Goal: Communication & Community: Answer question/provide support

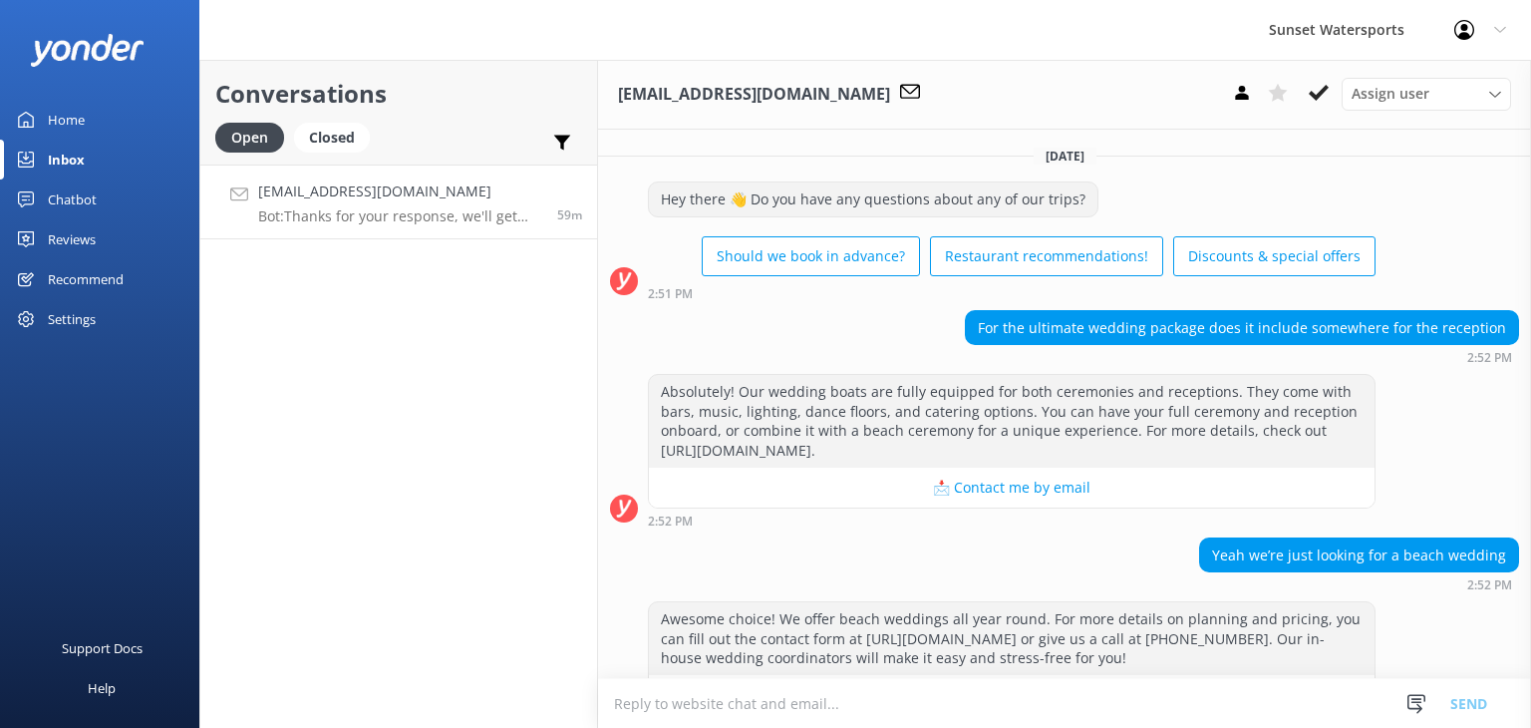
scroll to position [540, 0]
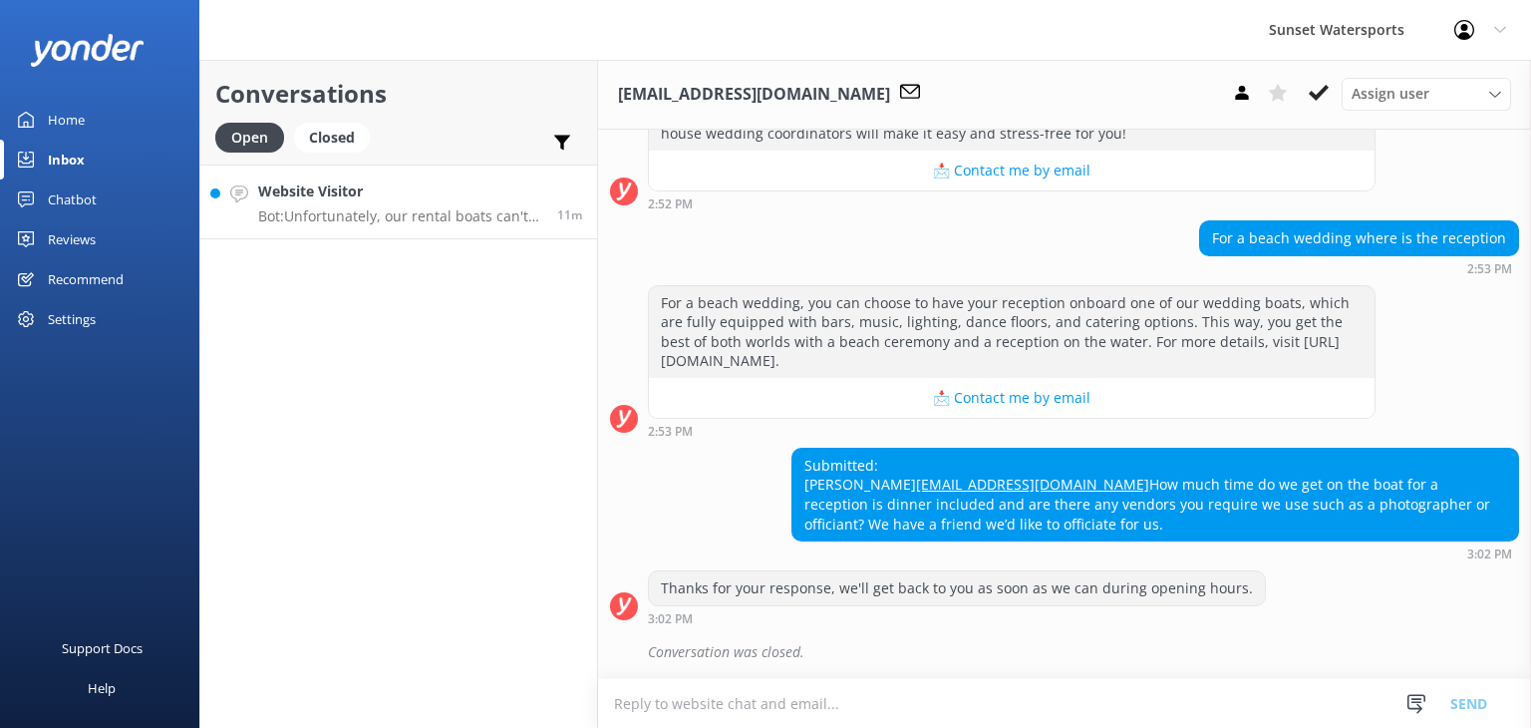
click at [427, 206] on div "Website Visitor Bot: Unfortunately, our rental boats can't make the trip to the…" at bounding box center [400, 201] width 284 height 43
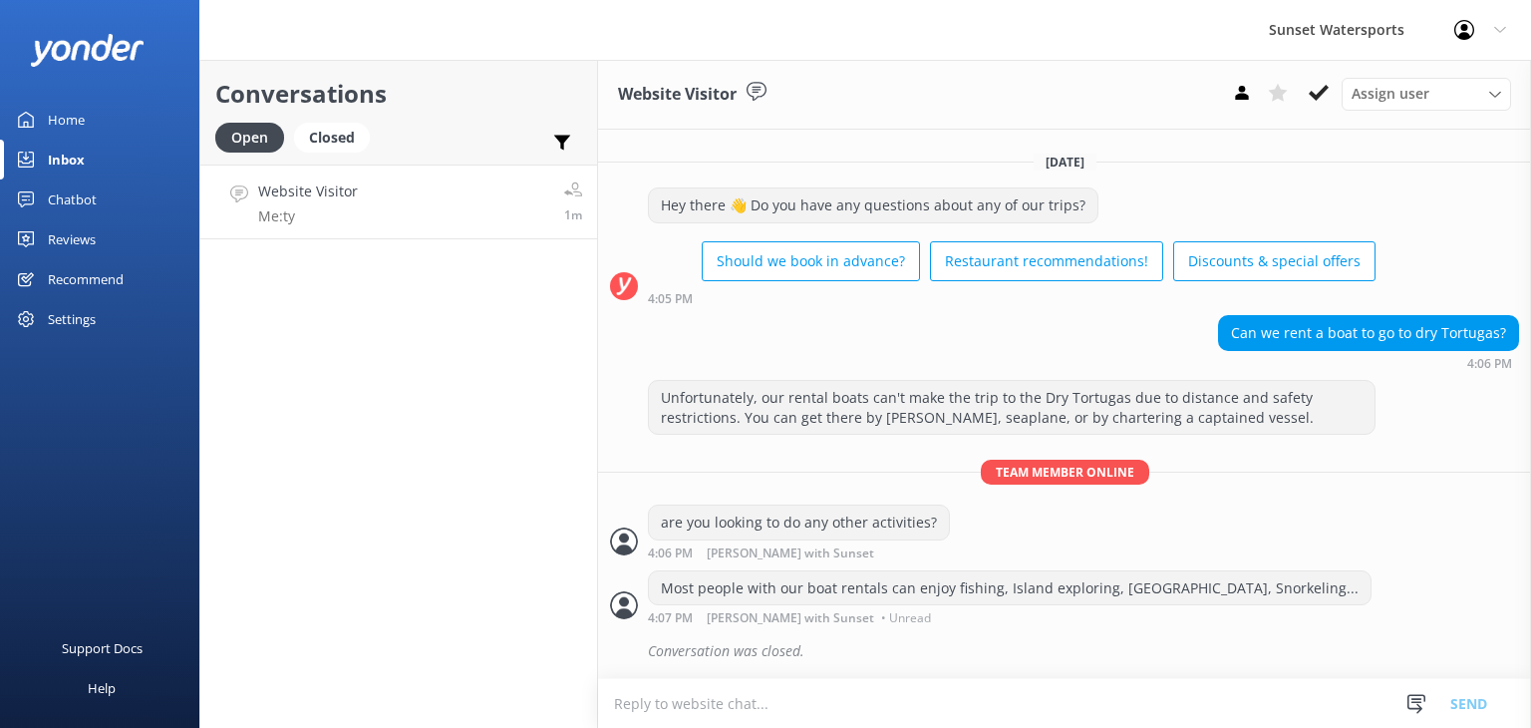
click at [374, 184] on link "Website Visitor Me: ty 1m" at bounding box center [398, 202] width 397 height 75
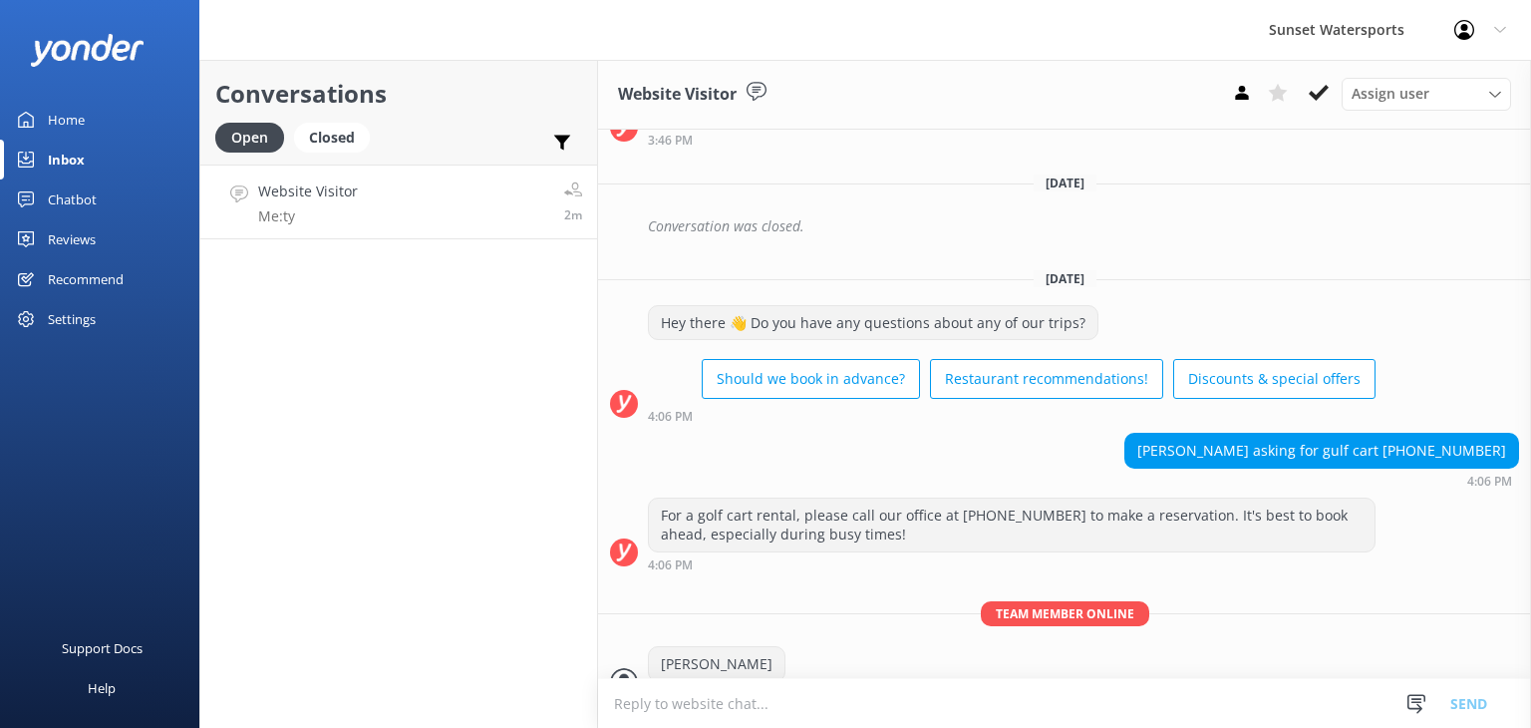
scroll to position [30834, 0]
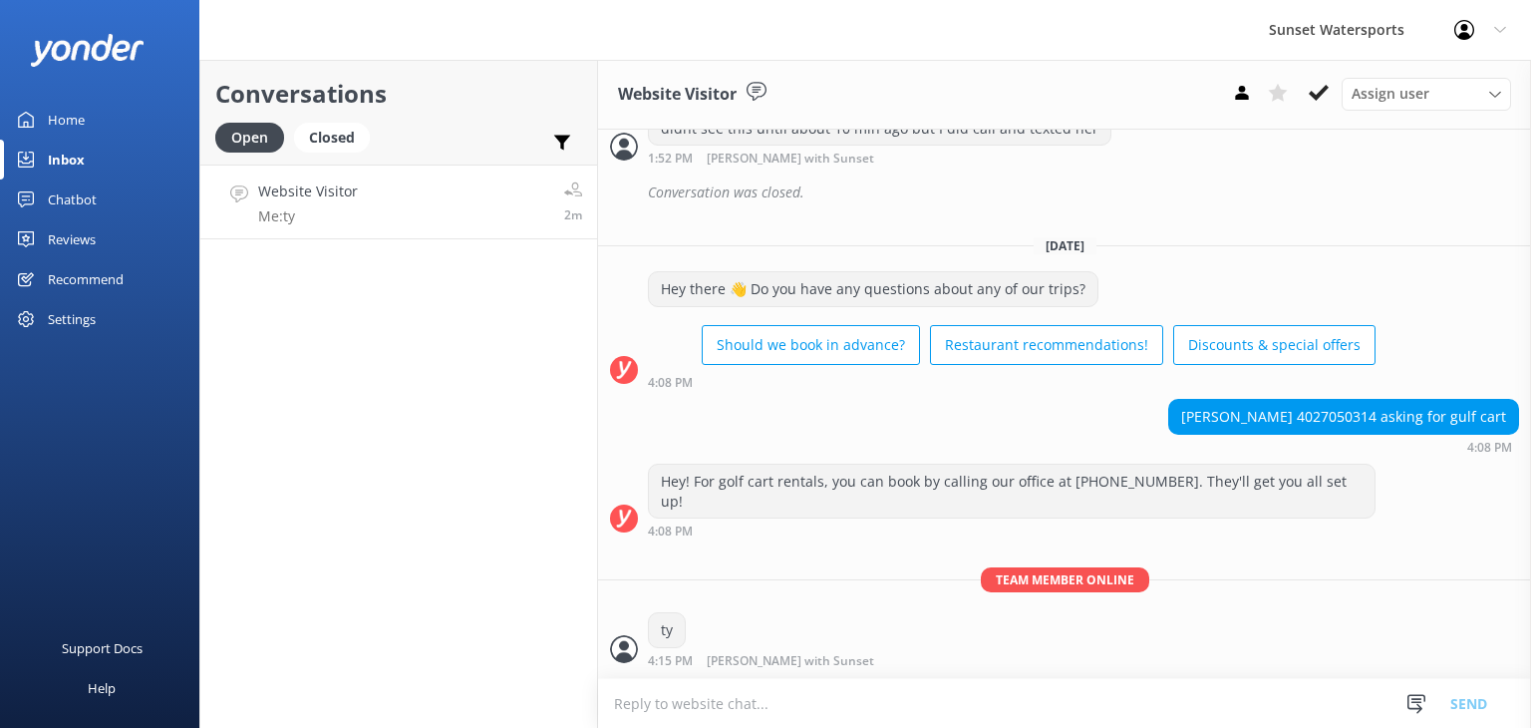
click at [764, 708] on textarea at bounding box center [1064, 703] width 933 height 49
click at [320, 141] on div "Closed" at bounding box center [332, 138] width 76 height 30
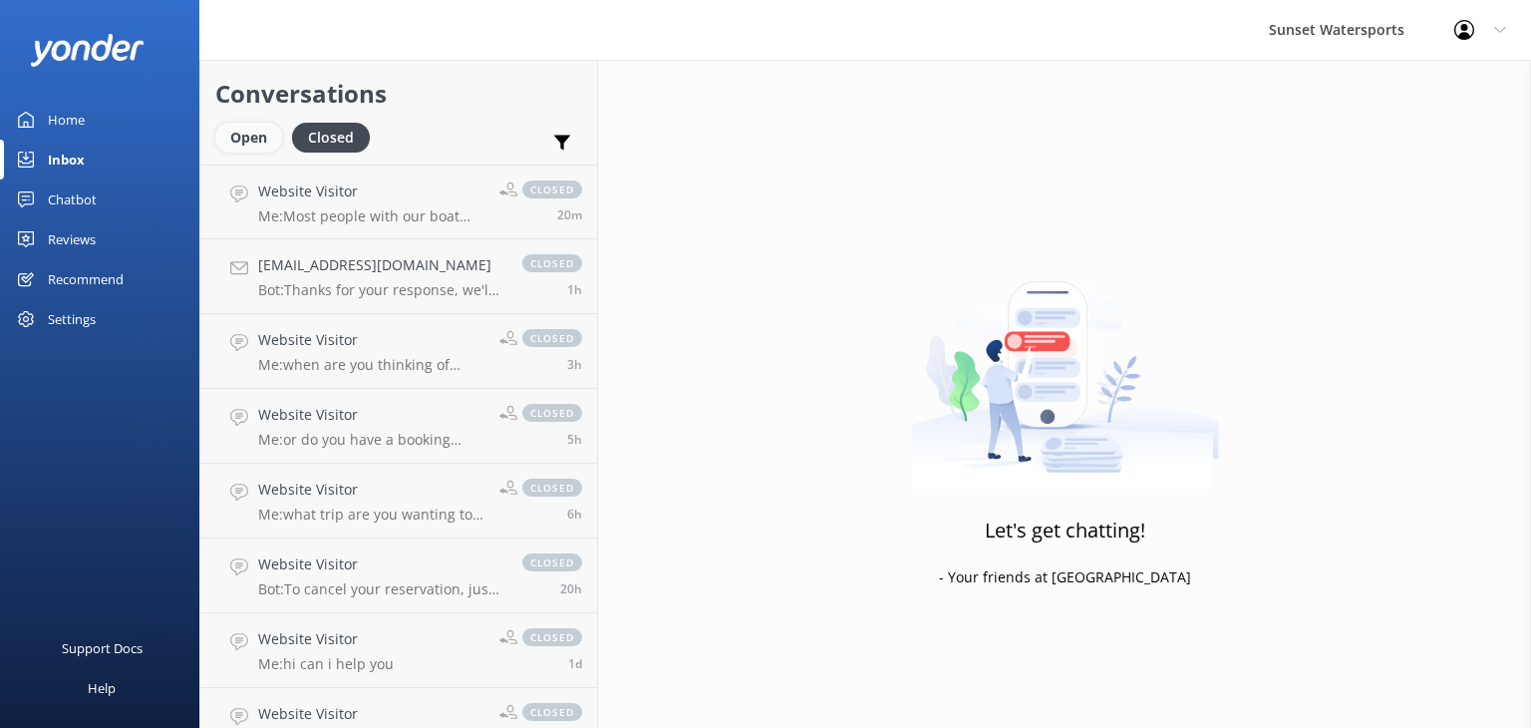
click at [238, 139] on div "Open" at bounding box center [248, 138] width 67 height 30
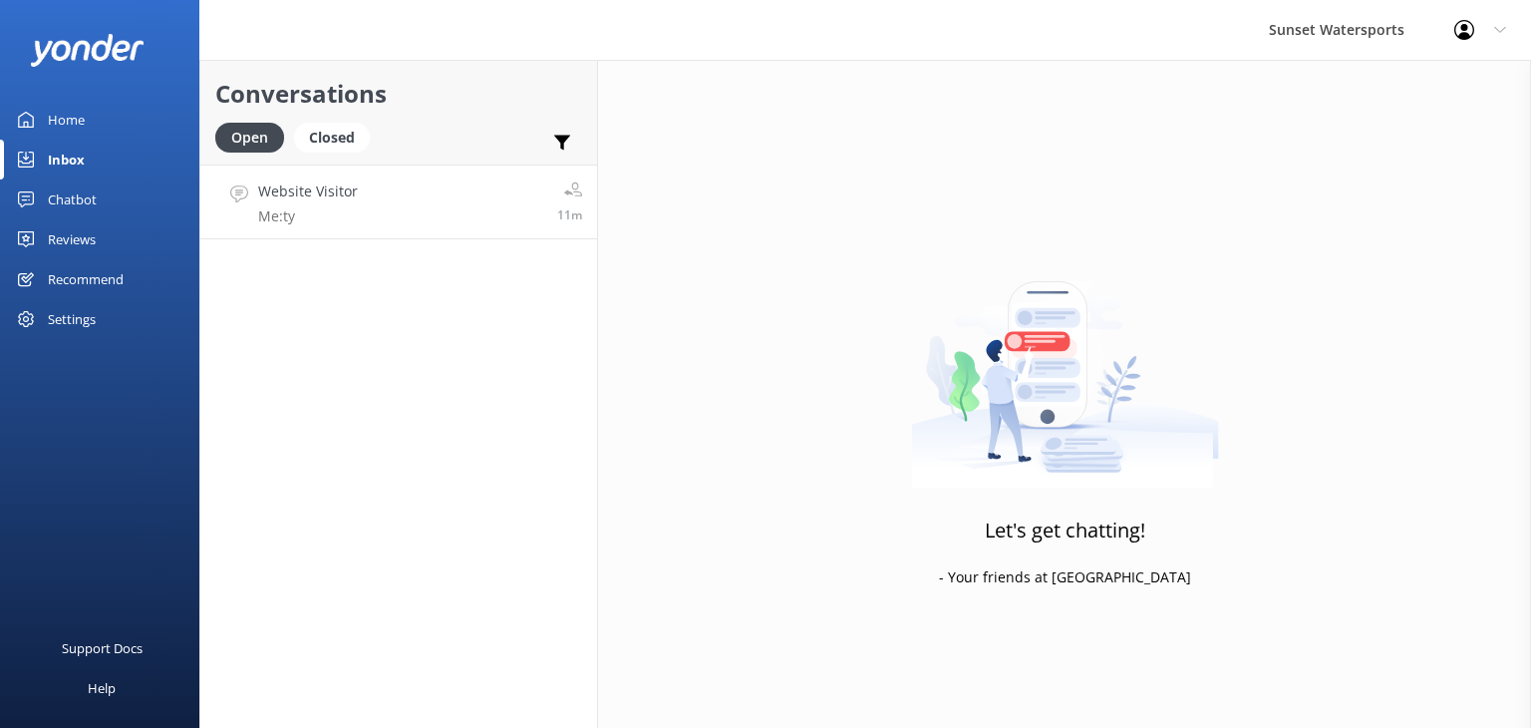
click at [534, 224] on link "Website Visitor Me: ty 11m" at bounding box center [398, 202] width 397 height 75
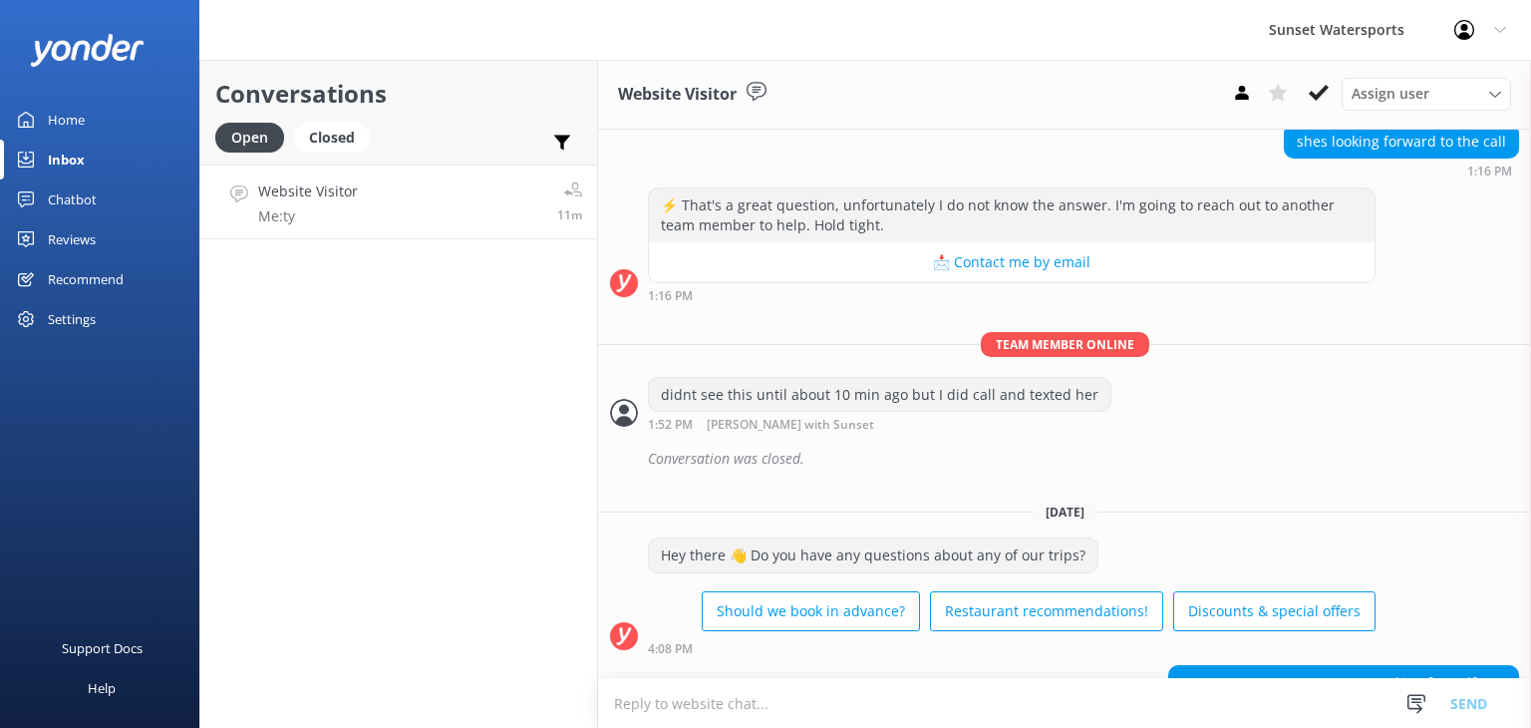
scroll to position [30834, 0]
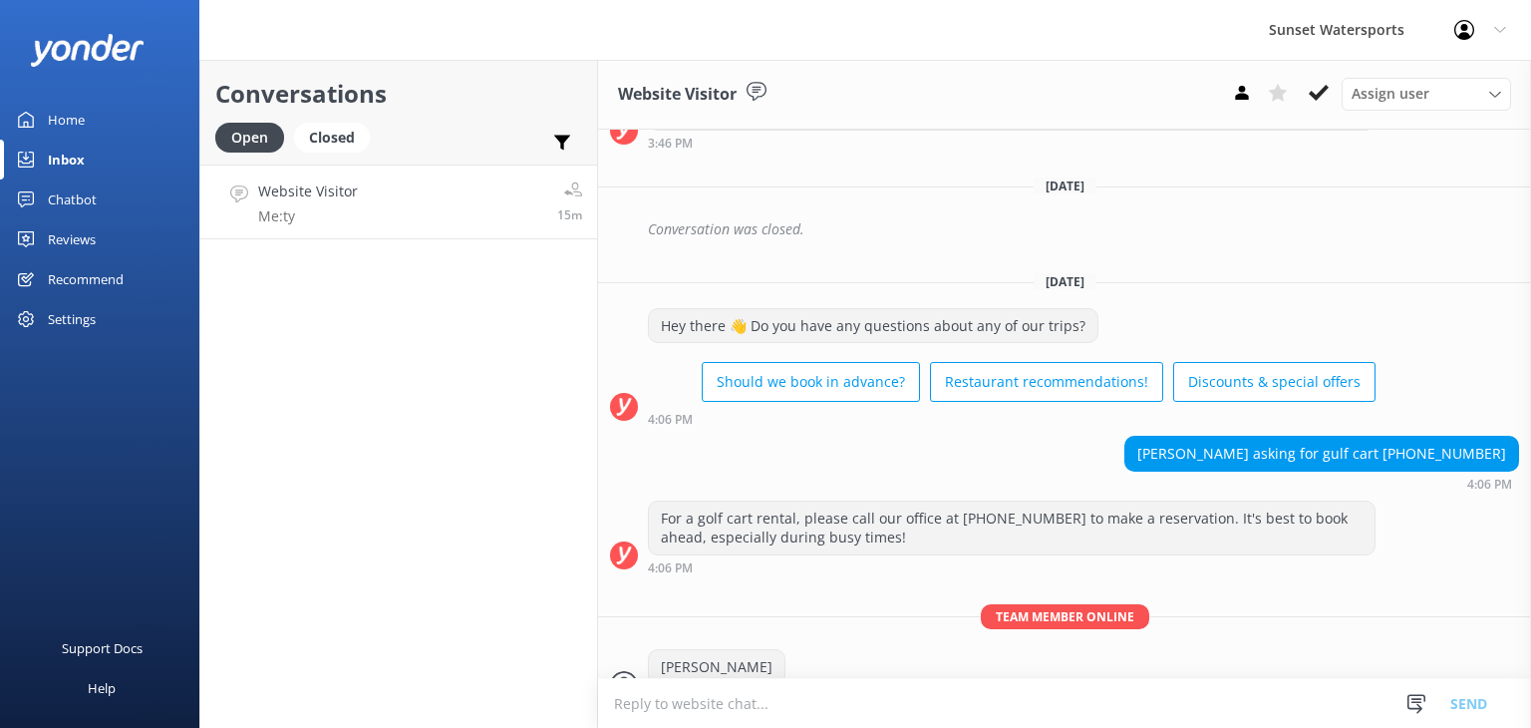
scroll to position [30834, 0]
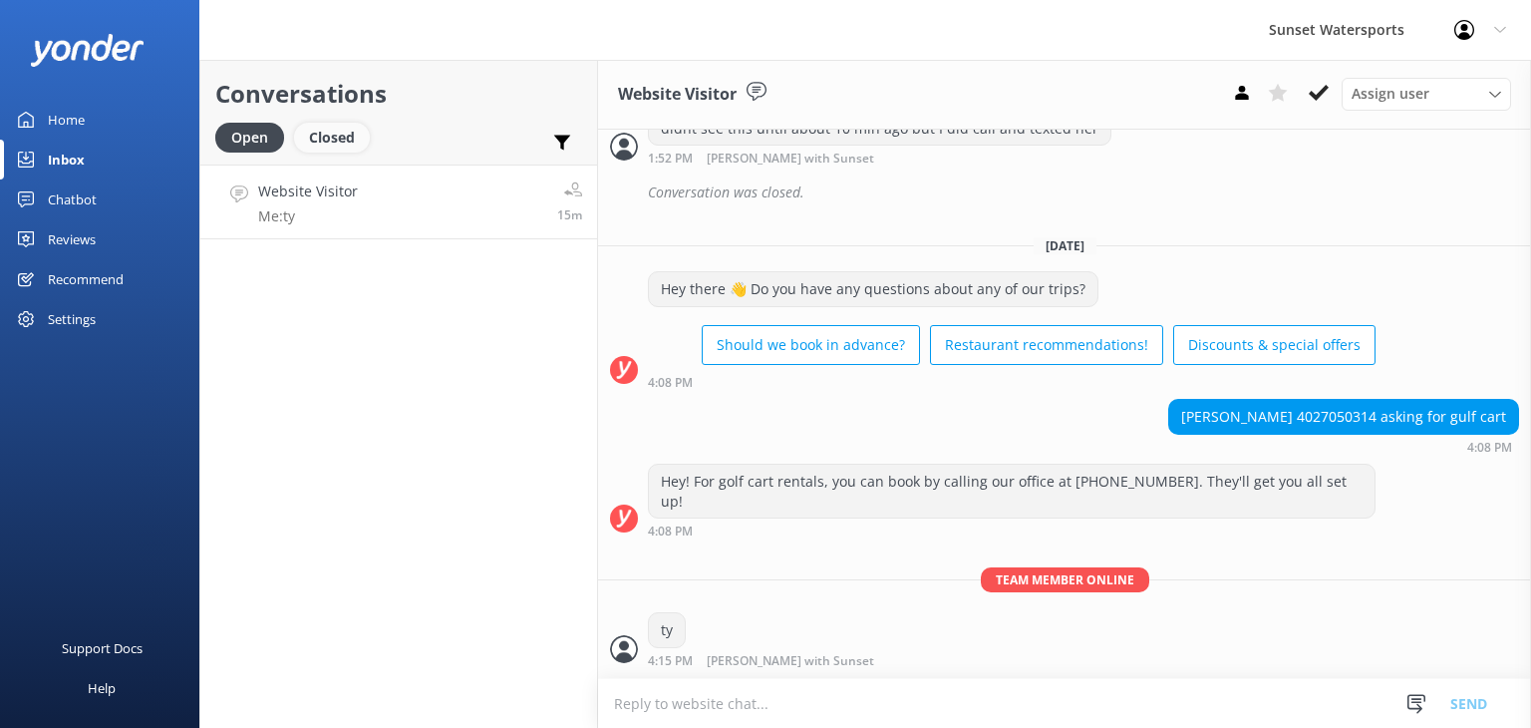
click at [325, 146] on div "Closed" at bounding box center [332, 138] width 76 height 30
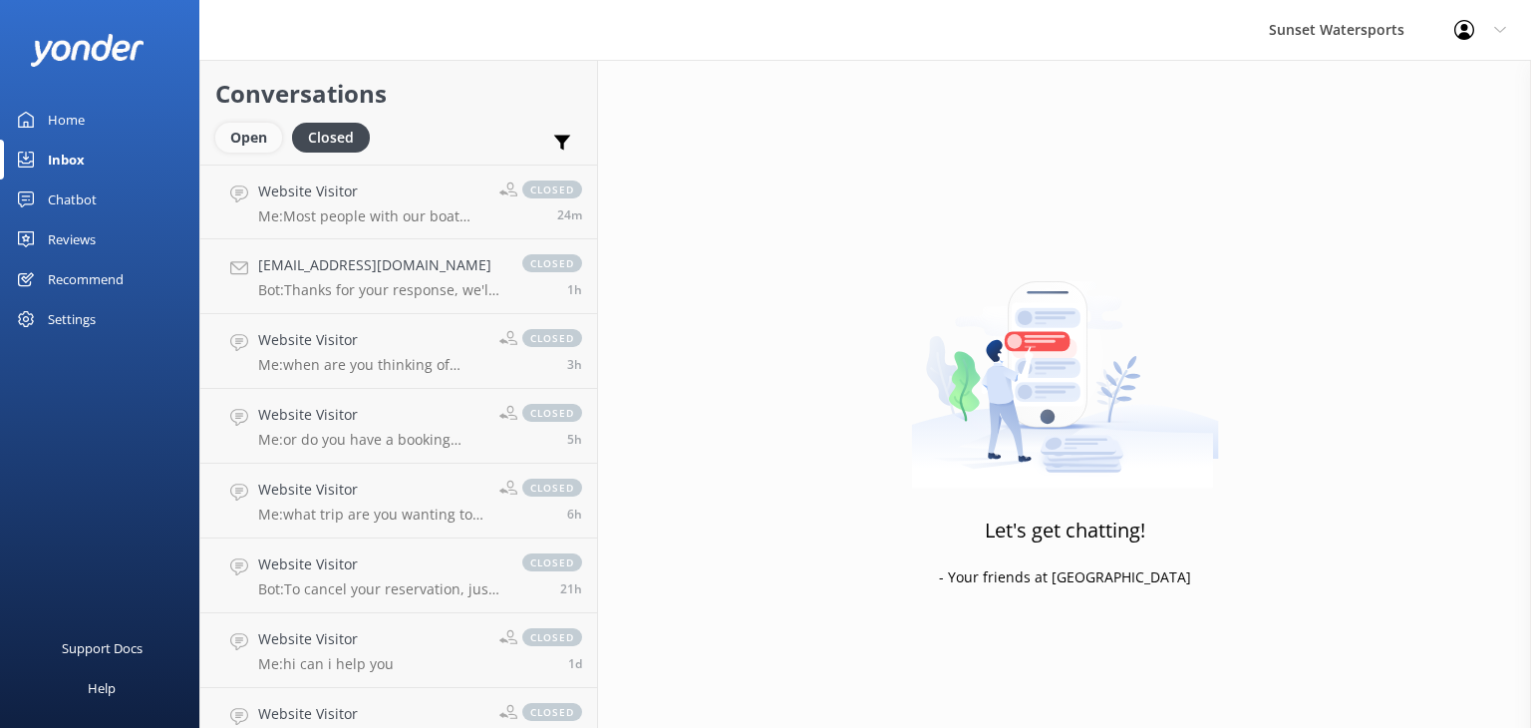
click at [260, 136] on div "Open" at bounding box center [248, 138] width 67 height 30
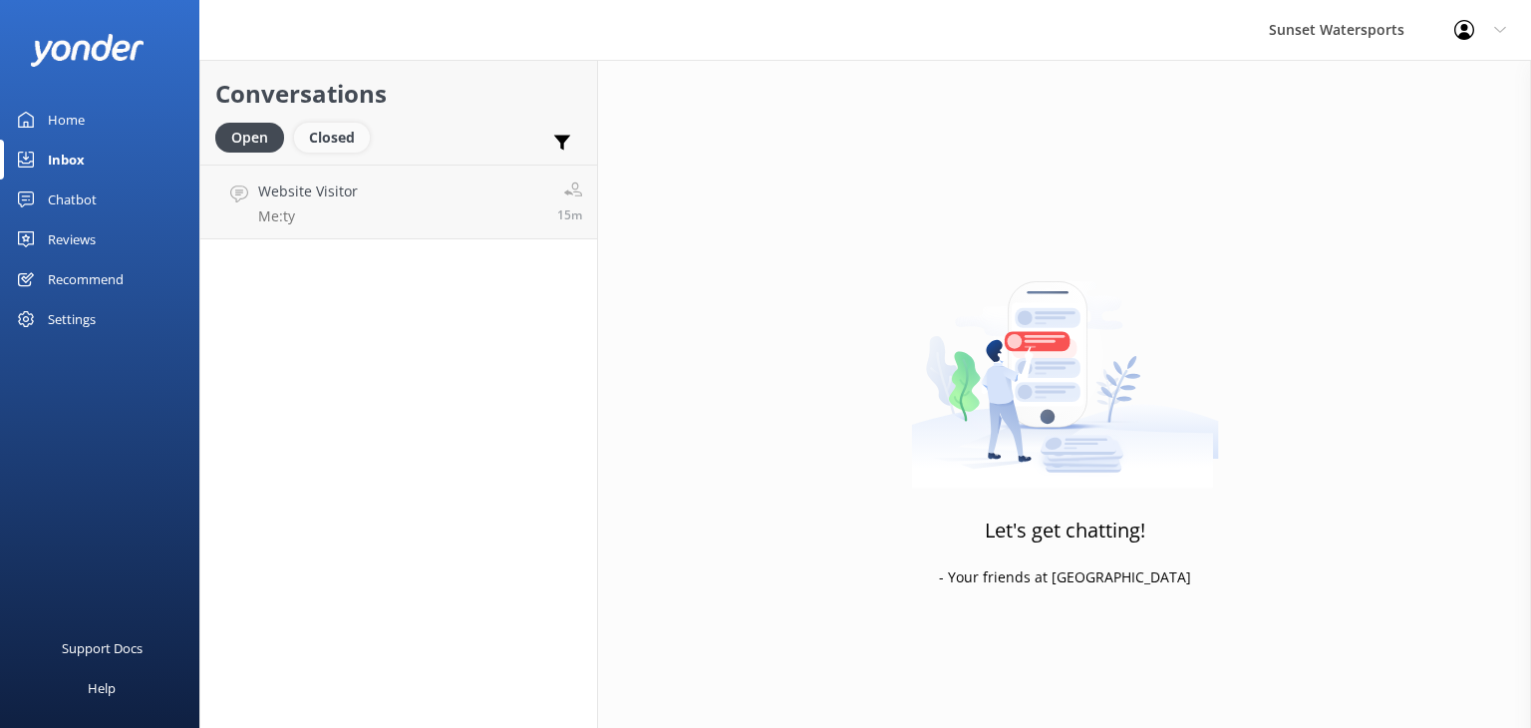
click at [351, 140] on div "Closed" at bounding box center [332, 138] width 76 height 30
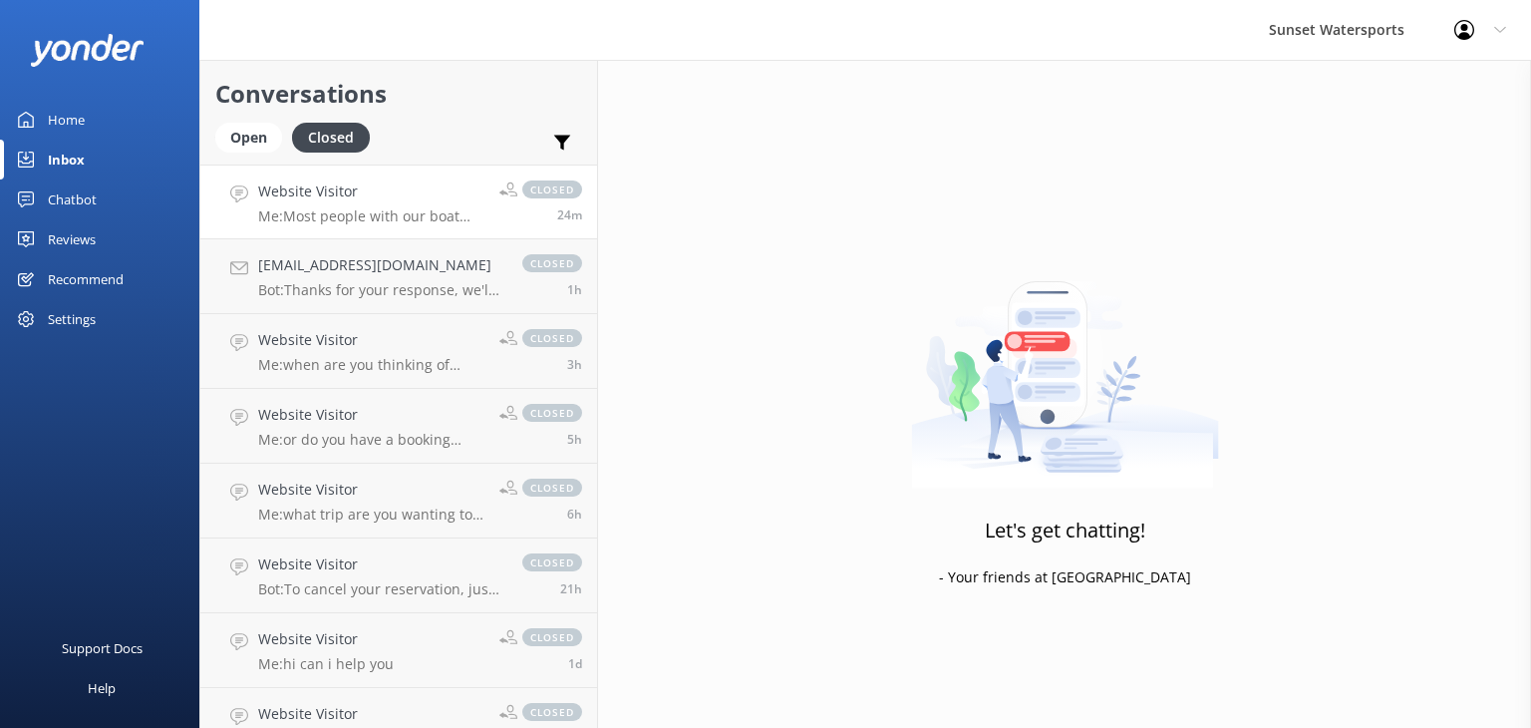
click at [485, 212] on div "closed 24m" at bounding box center [534, 201] width 98 height 43
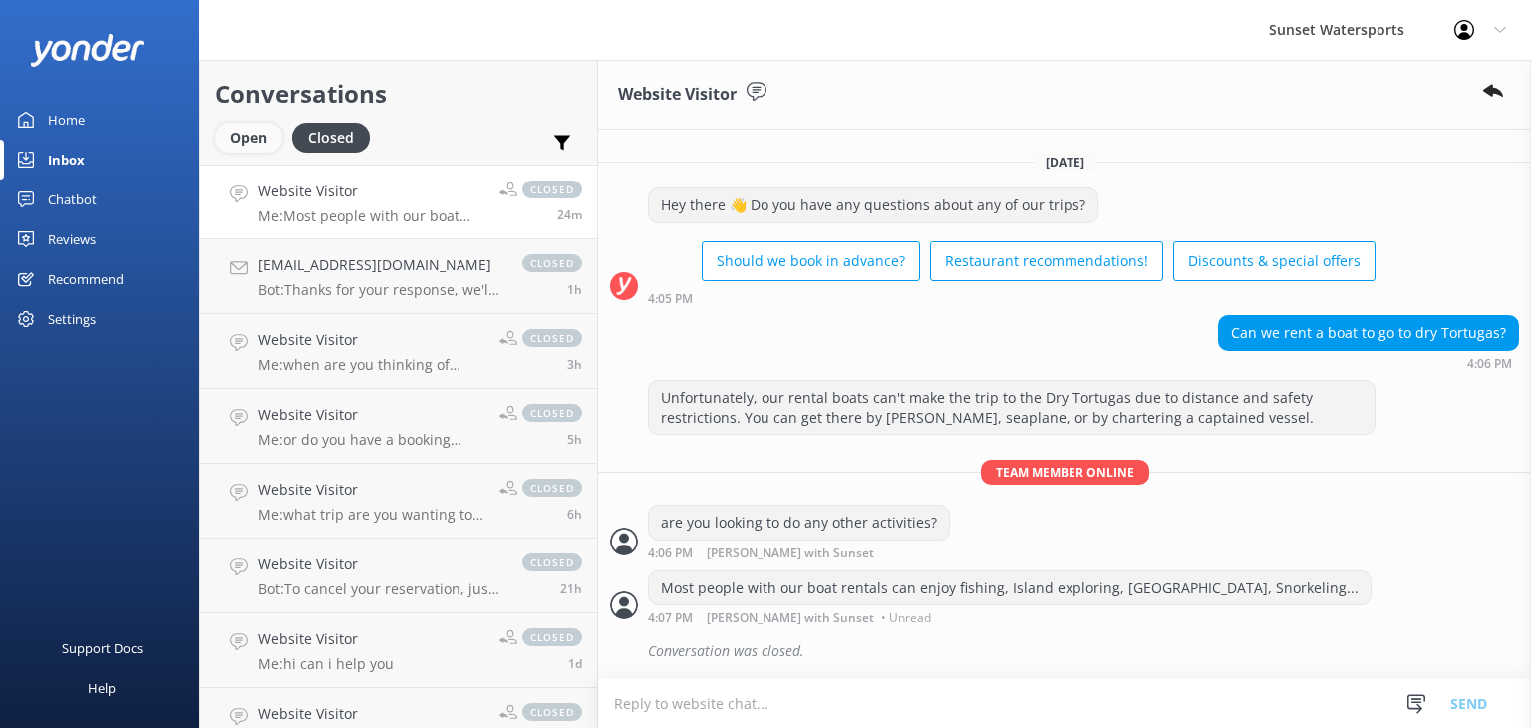
click at [238, 146] on div "Open" at bounding box center [248, 138] width 67 height 30
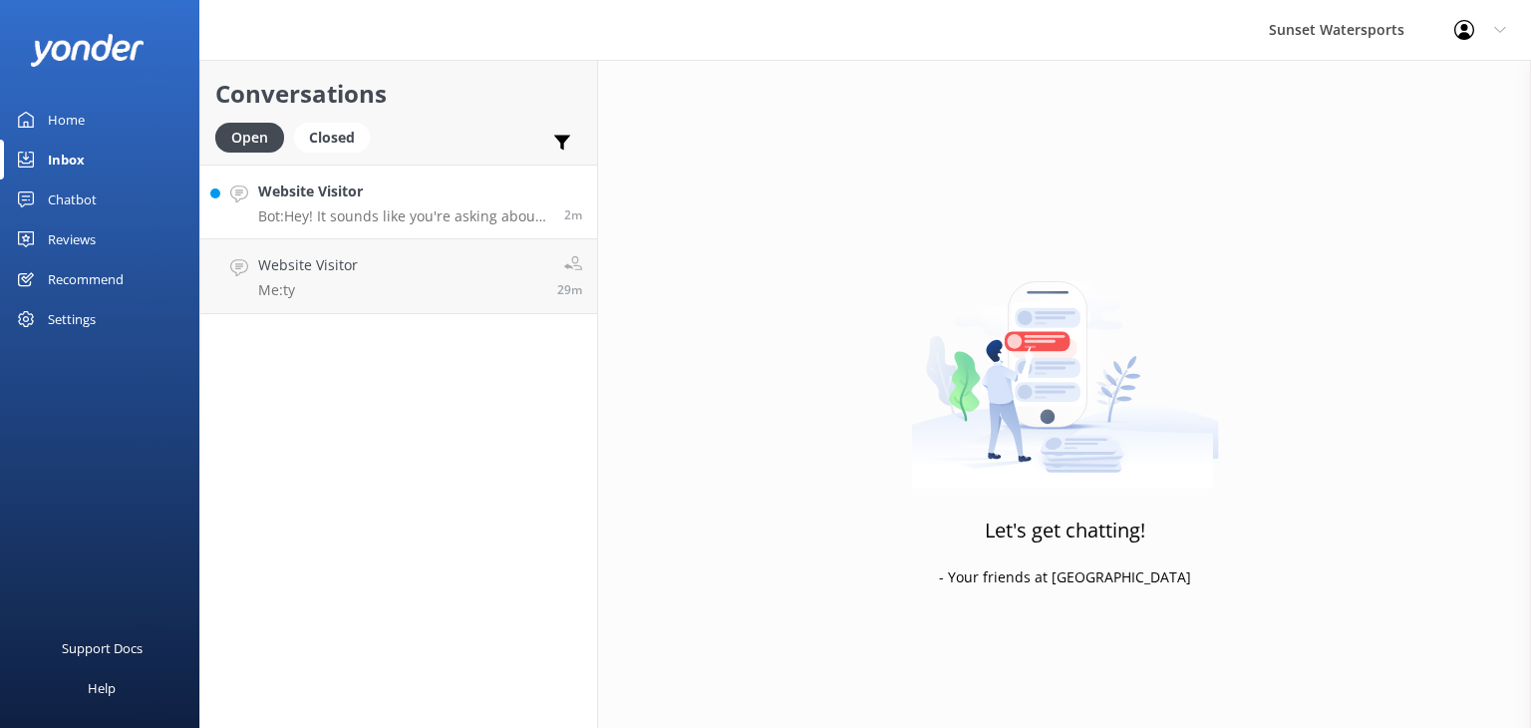
click at [467, 202] on div "Website Visitor Bot: Hey! It sounds like you're asking about the timing of one …" at bounding box center [403, 201] width 291 height 43
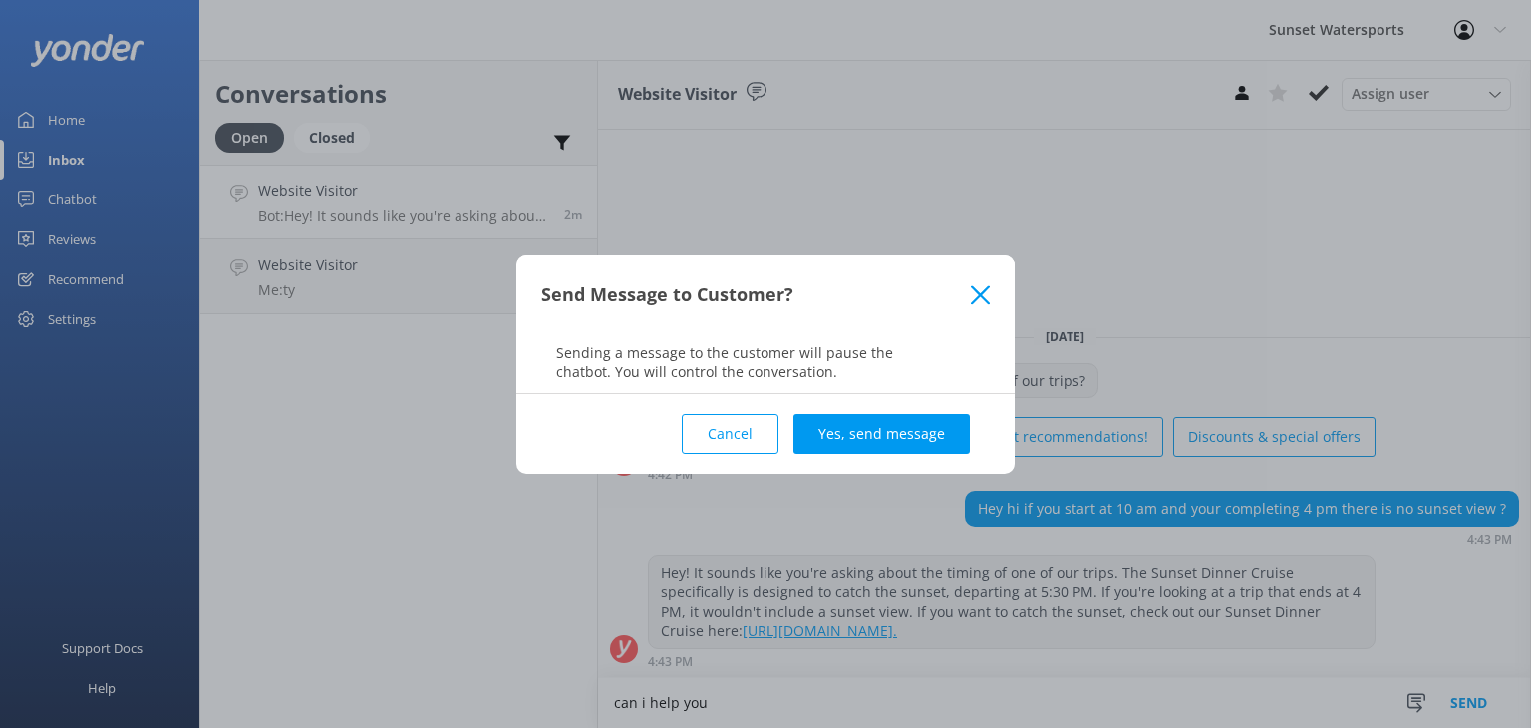
type textarea "can i help you"
click at [917, 407] on div "Cancel Yes, send message" at bounding box center [765, 434] width 449 height 80
click at [889, 432] on button "Yes, send message" at bounding box center [882, 434] width 176 height 40
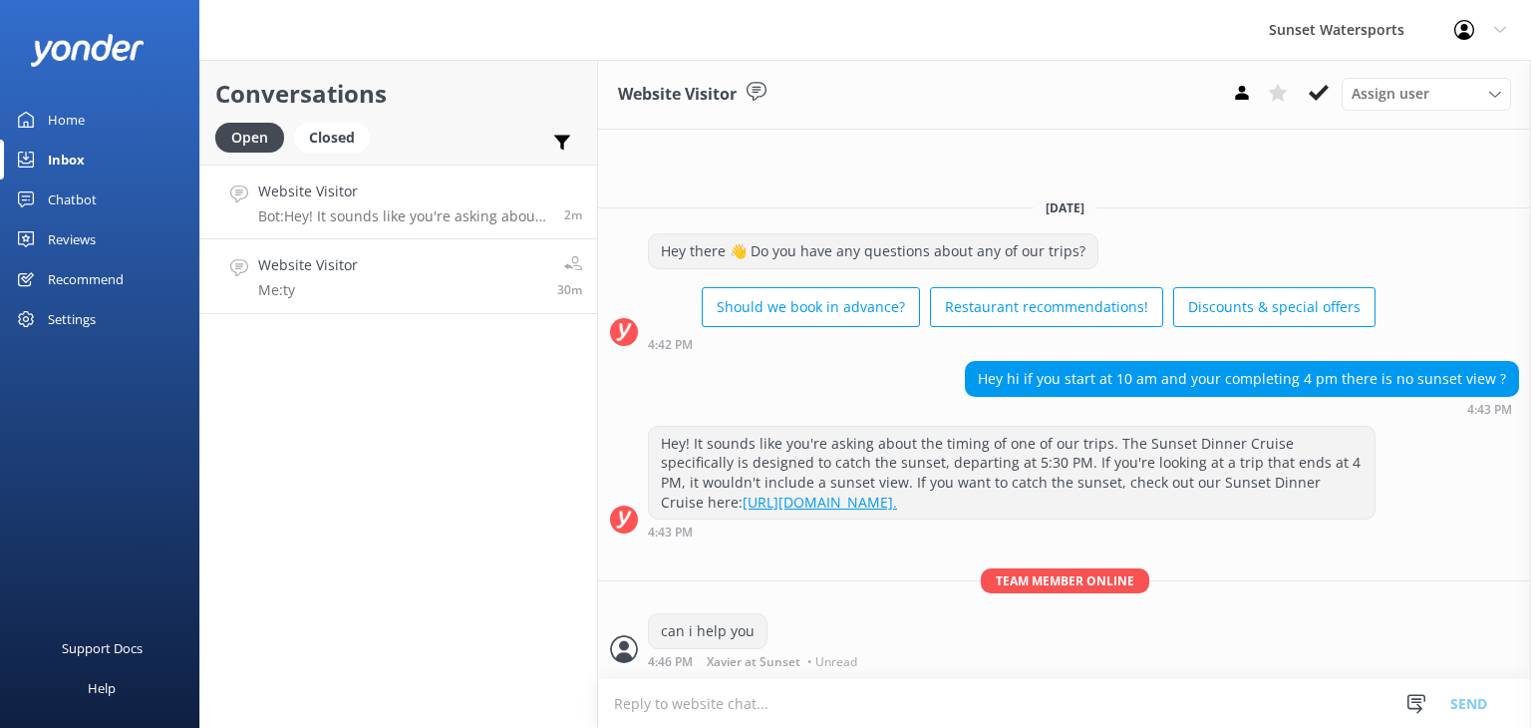
click at [328, 286] on p "Me: ty" at bounding box center [308, 290] width 100 height 18
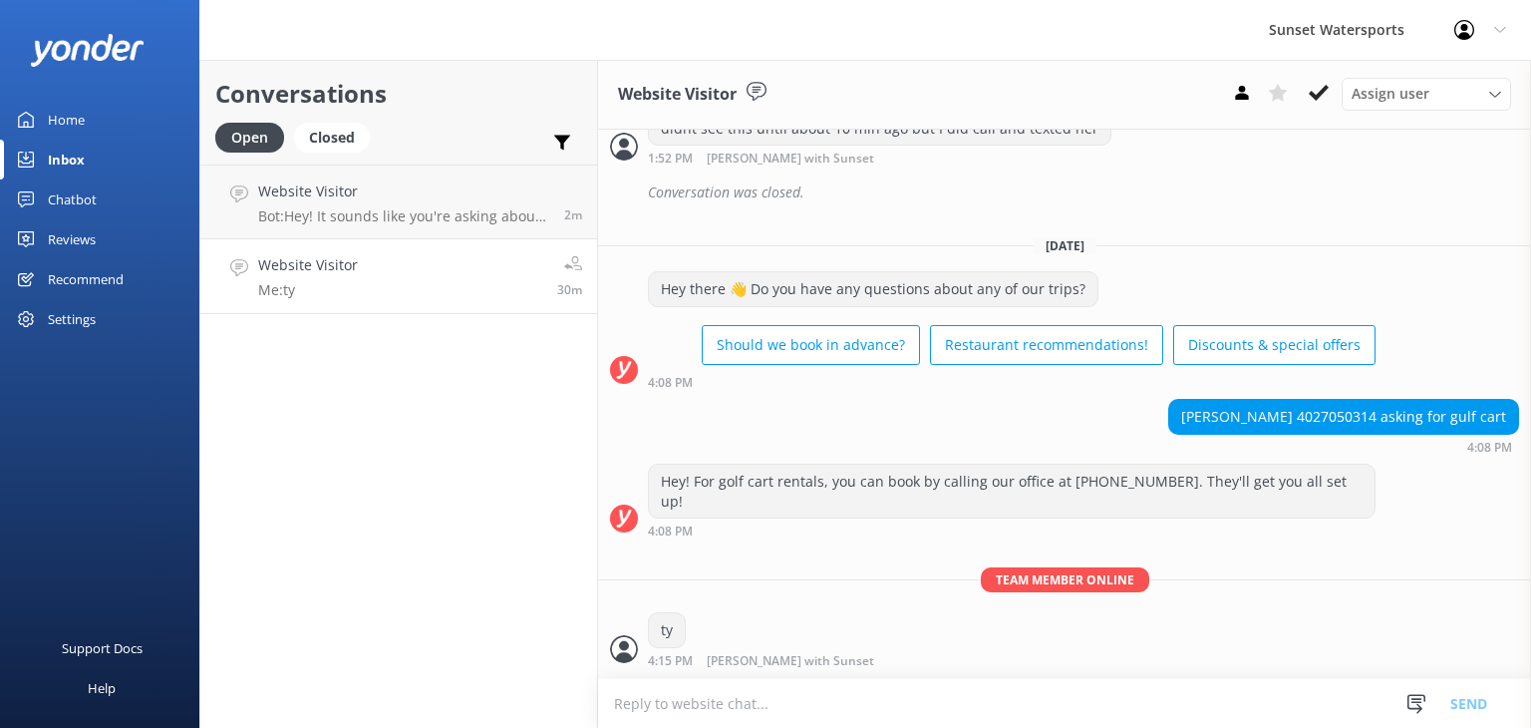
scroll to position [30834, 0]
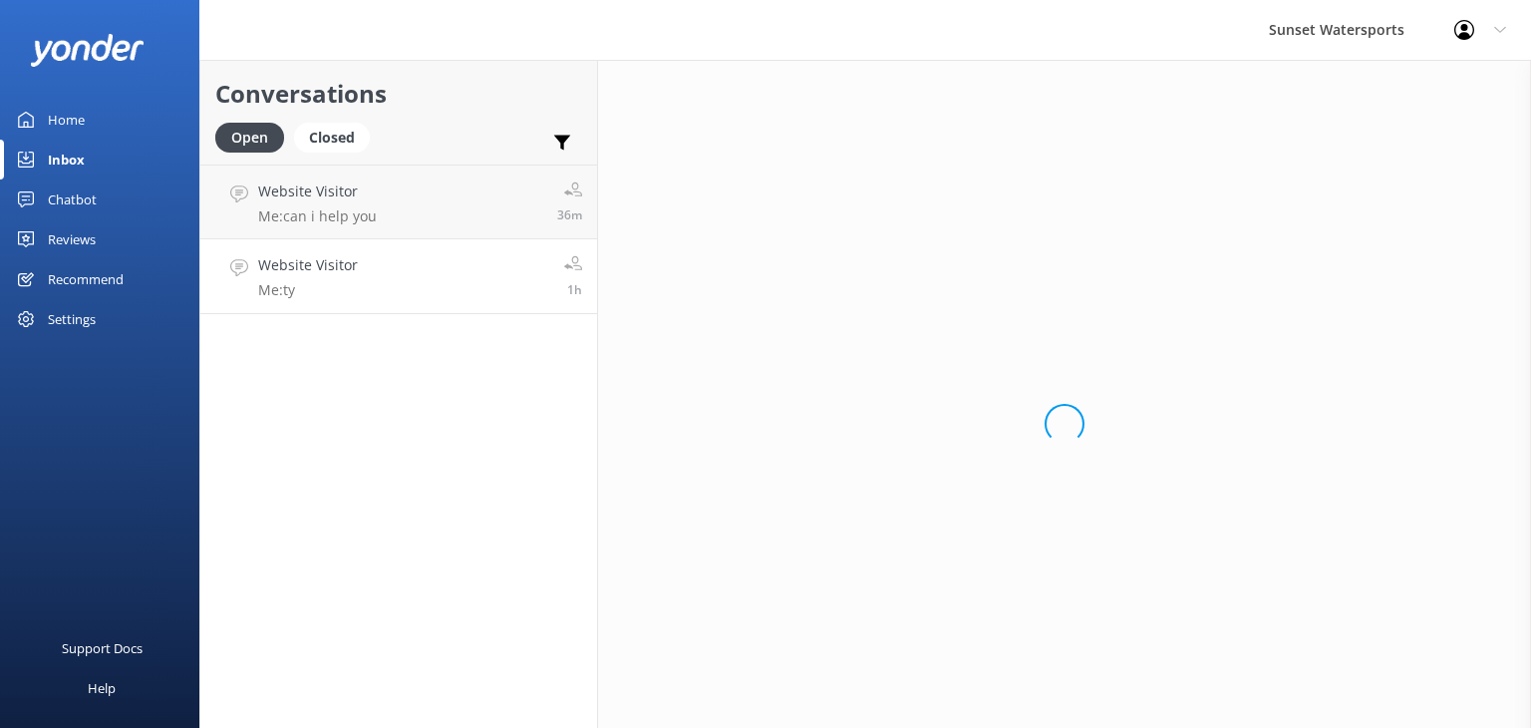
click at [339, 288] on p "Me: ty" at bounding box center [308, 290] width 100 height 18
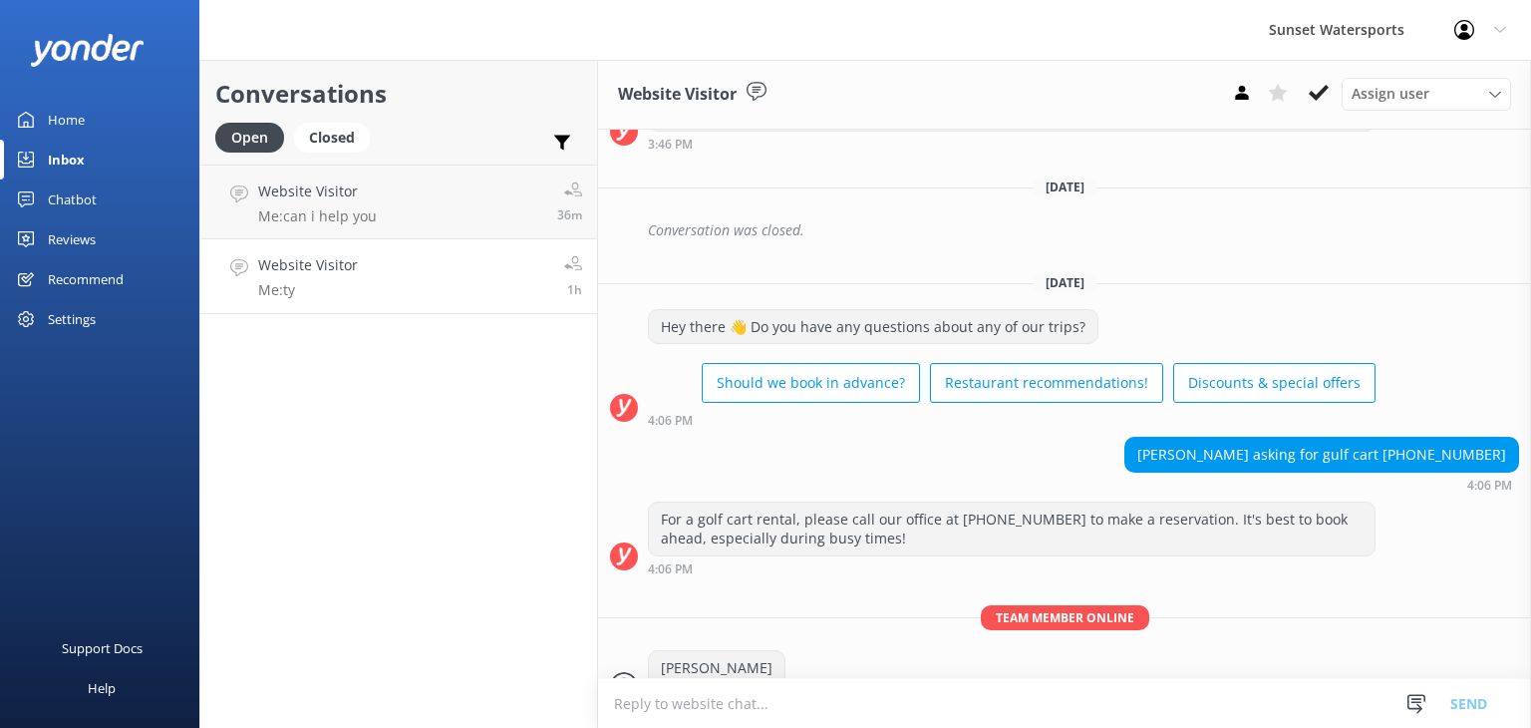
scroll to position [30834, 0]
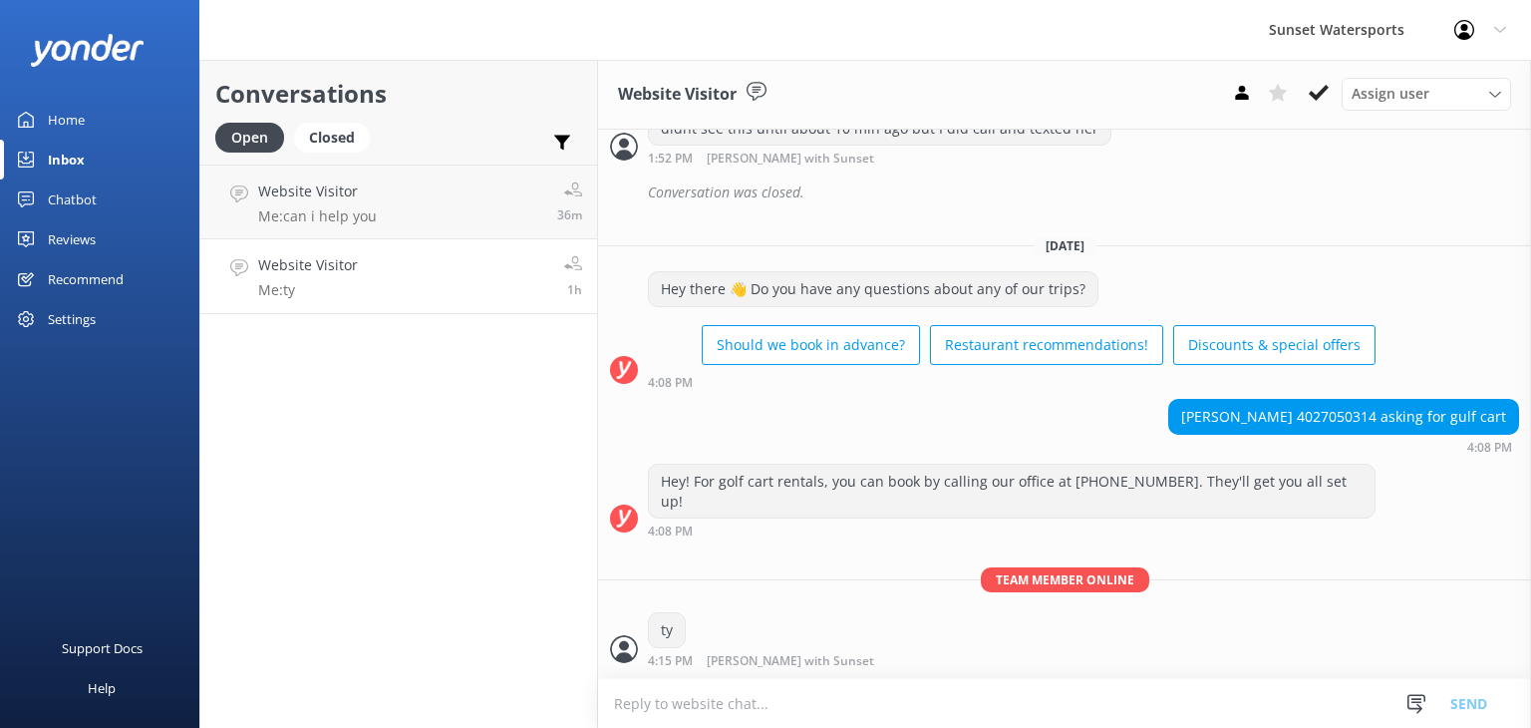
click at [356, 288] on link "Website Visitor Me: ty 1h" at bounding box center [398, 276] width 397 height 75
click at [399, 210] on link "Website Visitor Me: can i help you 36m" at bounding box center [398, 202] width 397 height 75
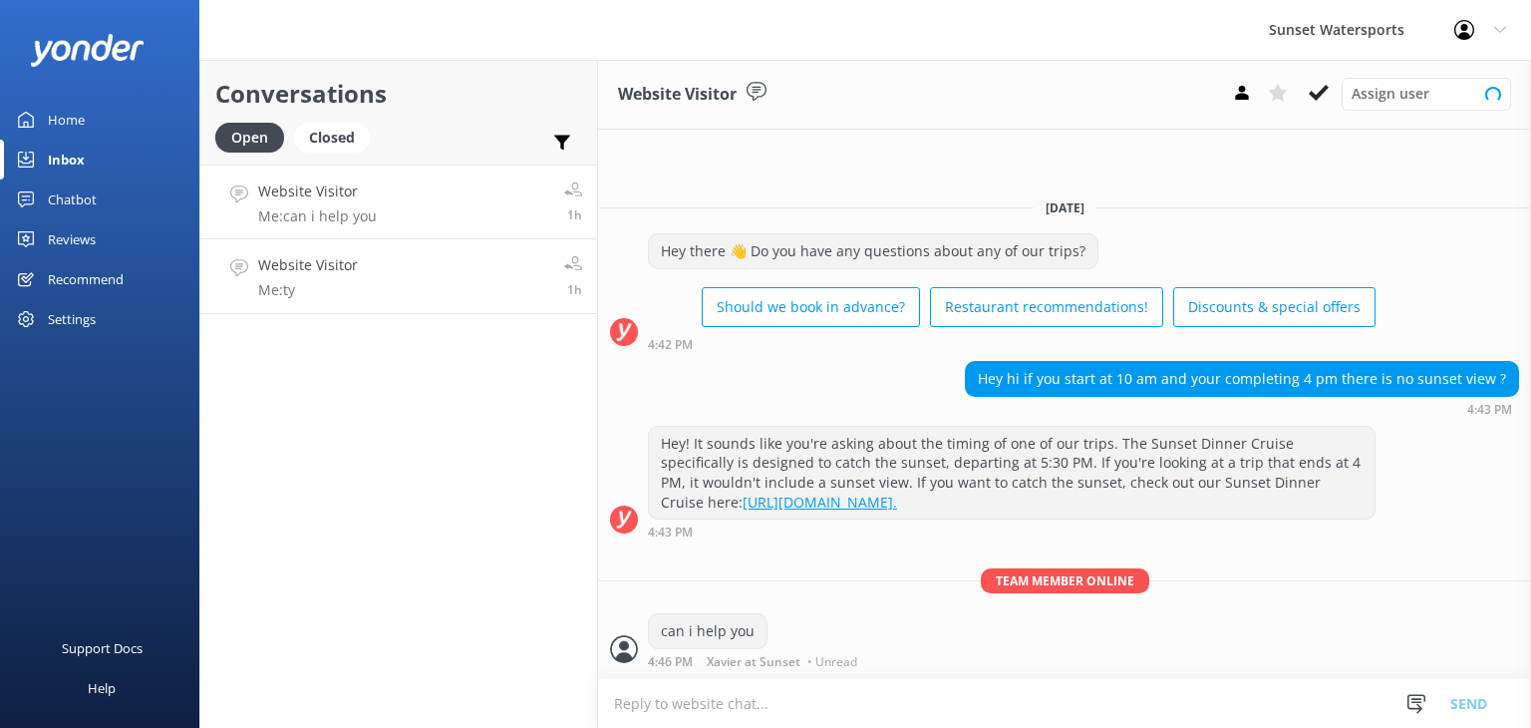
click at [431, 296] on link "Website Visitor Me: ty 1h" at bounding box center [398, 276] width 397 height 75
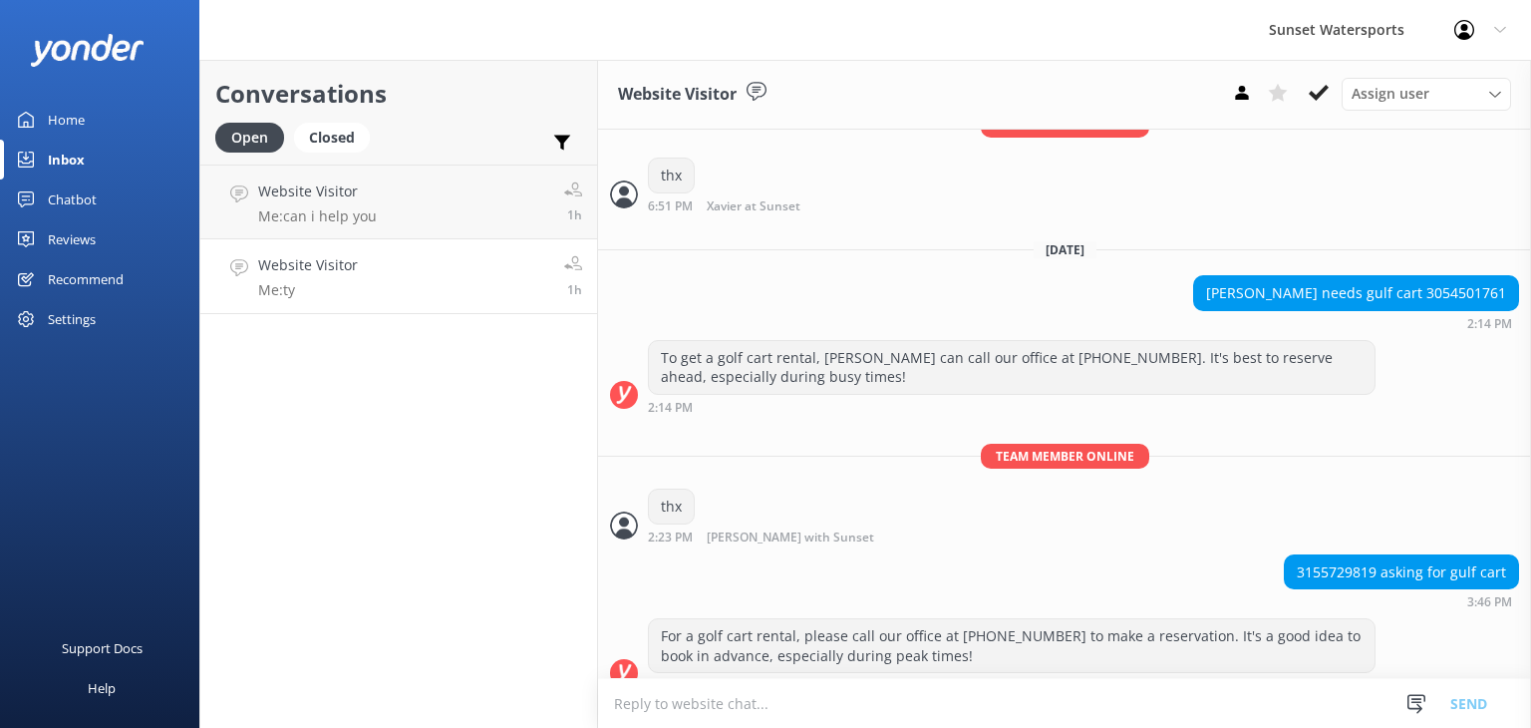
scroll to position [30834, 0]
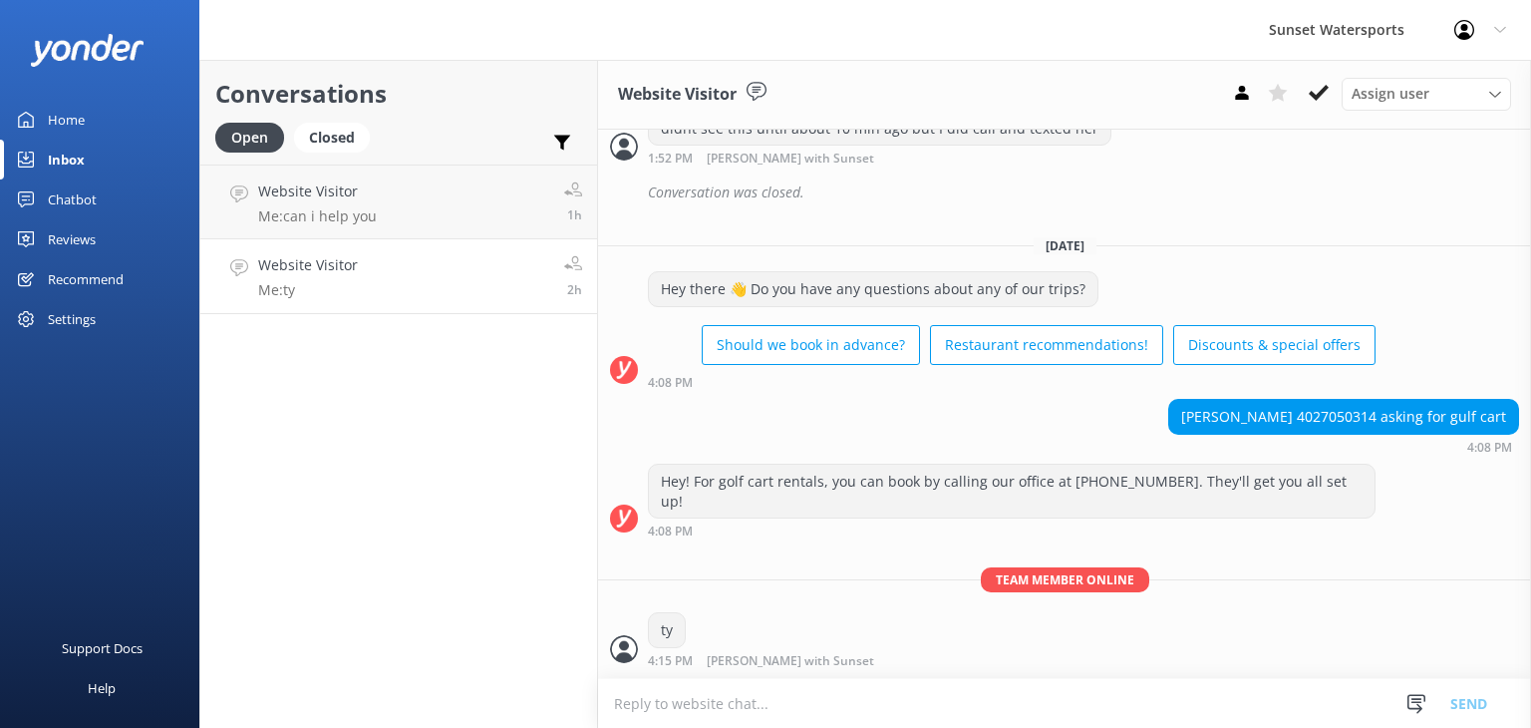
click at [417, 287] on link "Website Visitor Me: ty 2h" at bounding box center [398, 276] width 397 height 75
click at [416, 281] on link "Website Visitor Me: ty 2h" at bounding box center [398, 276] width 397 height 75
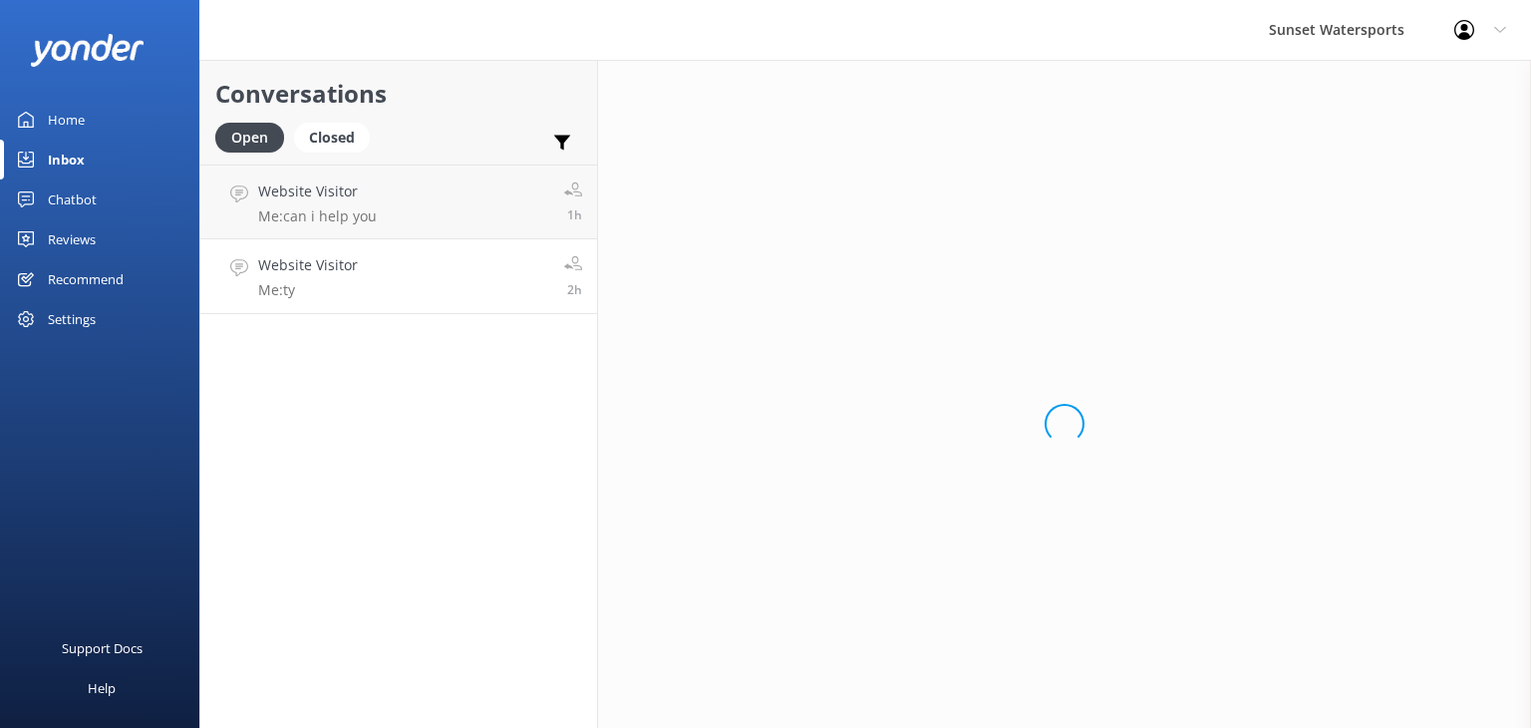
click at [420, 279] on link "Website Visitor Me: ty 2h" at bounding box center [398, 276] width 397 height 75
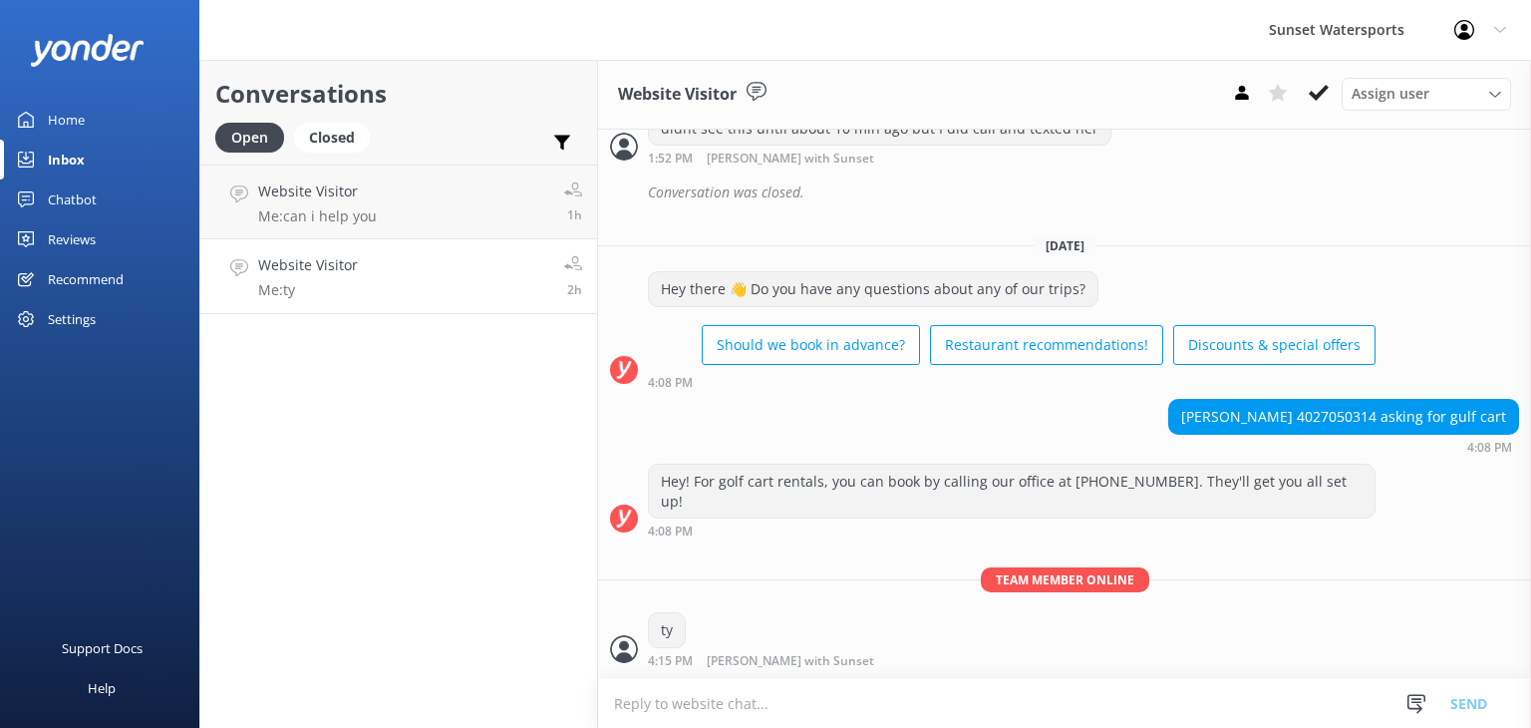
scroll to position [30834, 0]
click at [346, 276] on div "Website Visitor Me: ty" at bounding box center [308, 276] width 100 height 44
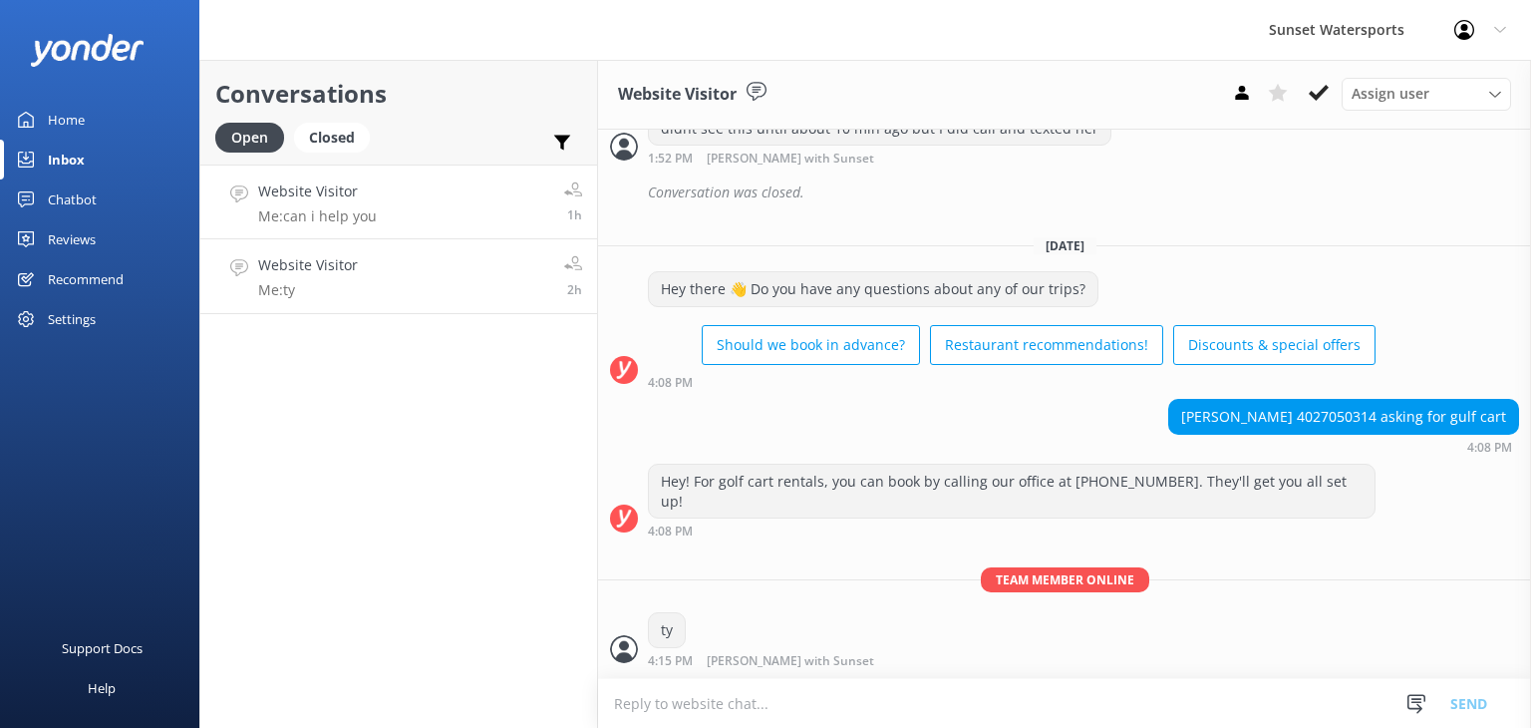
click at [403, 205] on link "Website Visitor Me: can i help you 1h" at bounding box center [398, 202] width 397 height 75
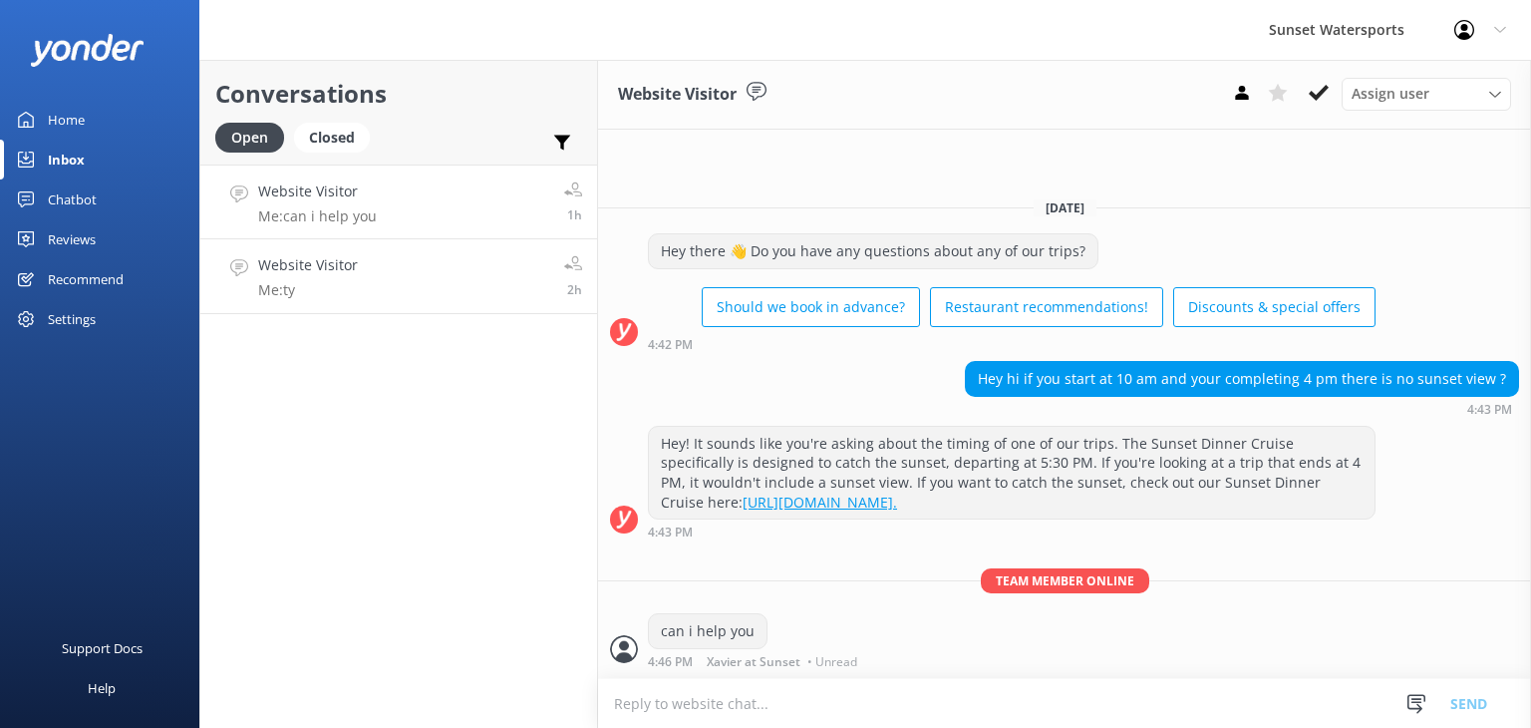
click at [363, 284] on link "Website Visitor Me: ty 2h" at bounding box center [398, 276] width 397 height 75
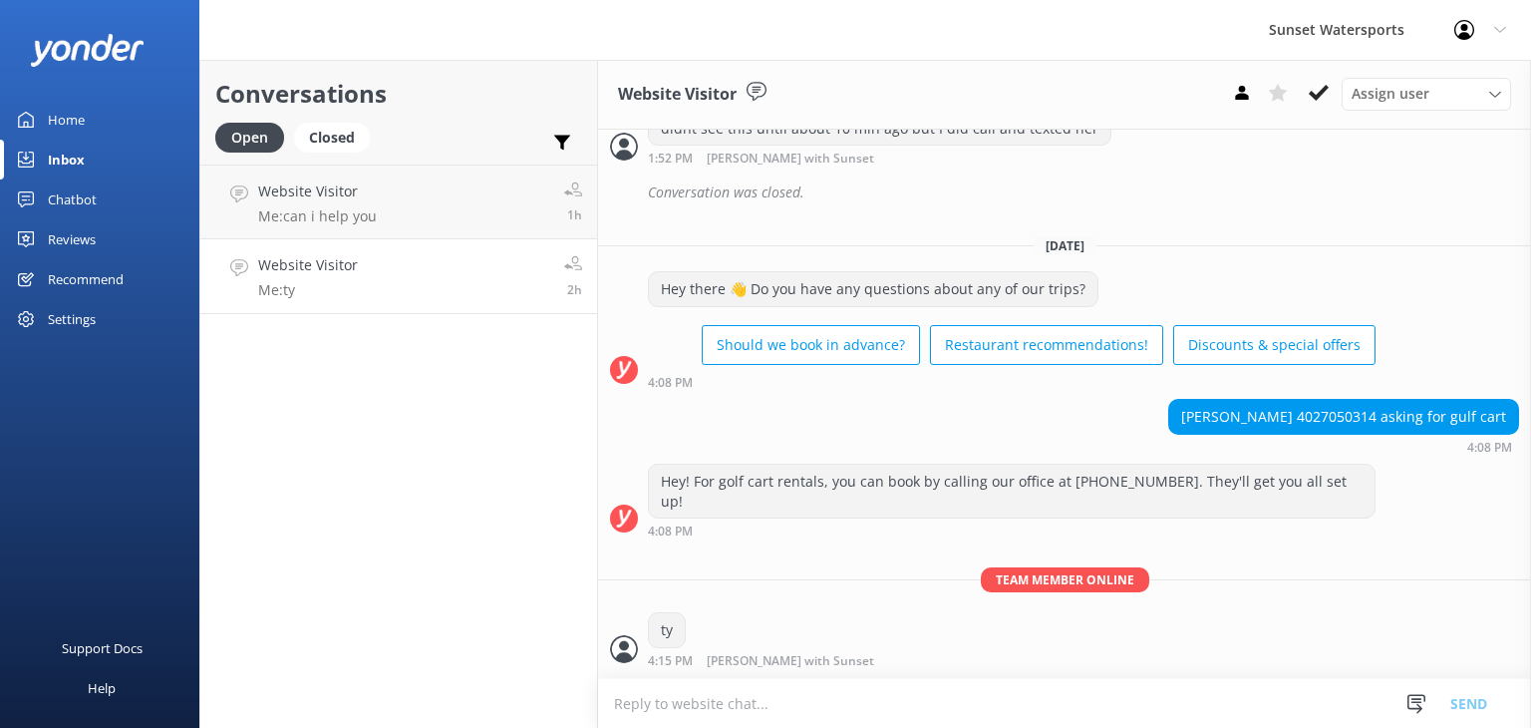
scroll to position [30834, 0]
click at [427, 275] on link "Website Visitor Me: ty 2h" at bounding box center [398, 276] width 397 height 75
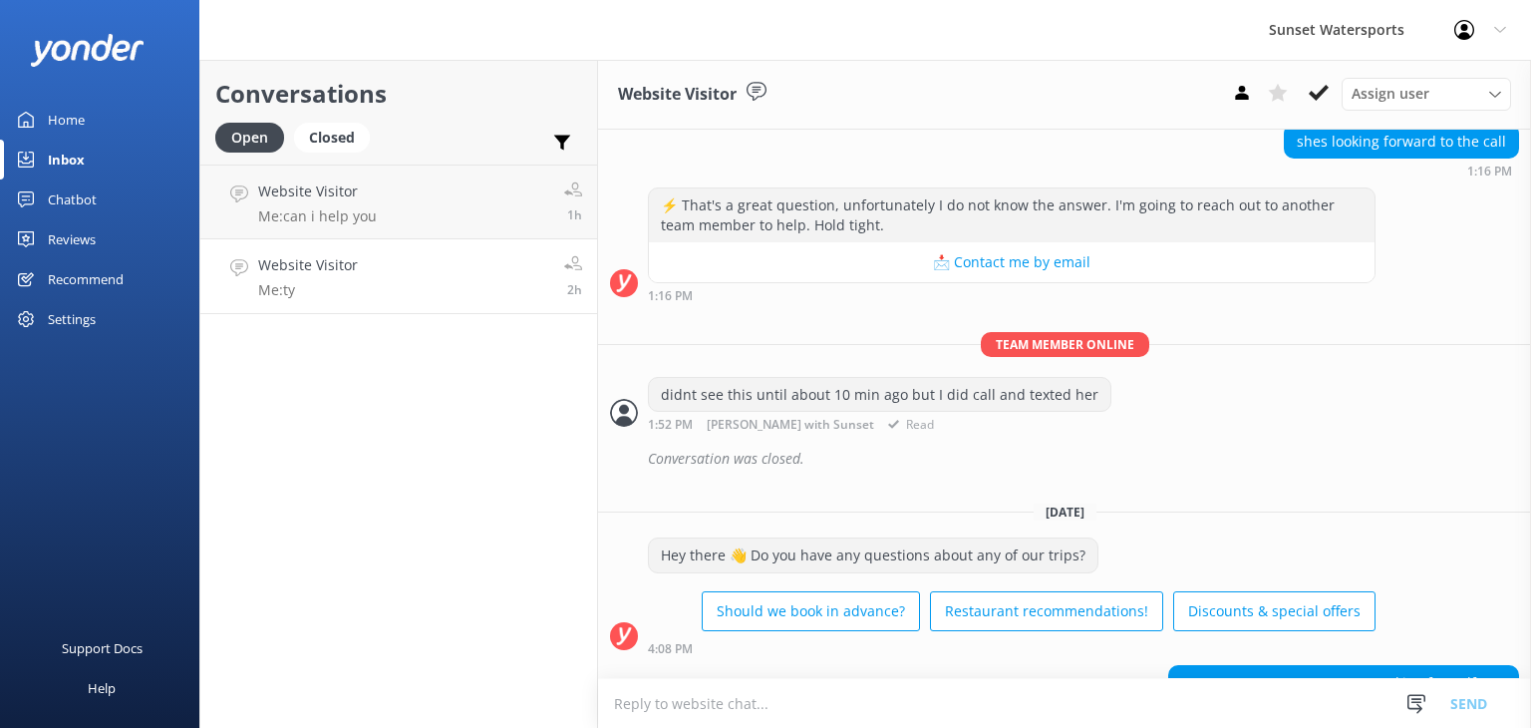
scroll to position [30834, 0]
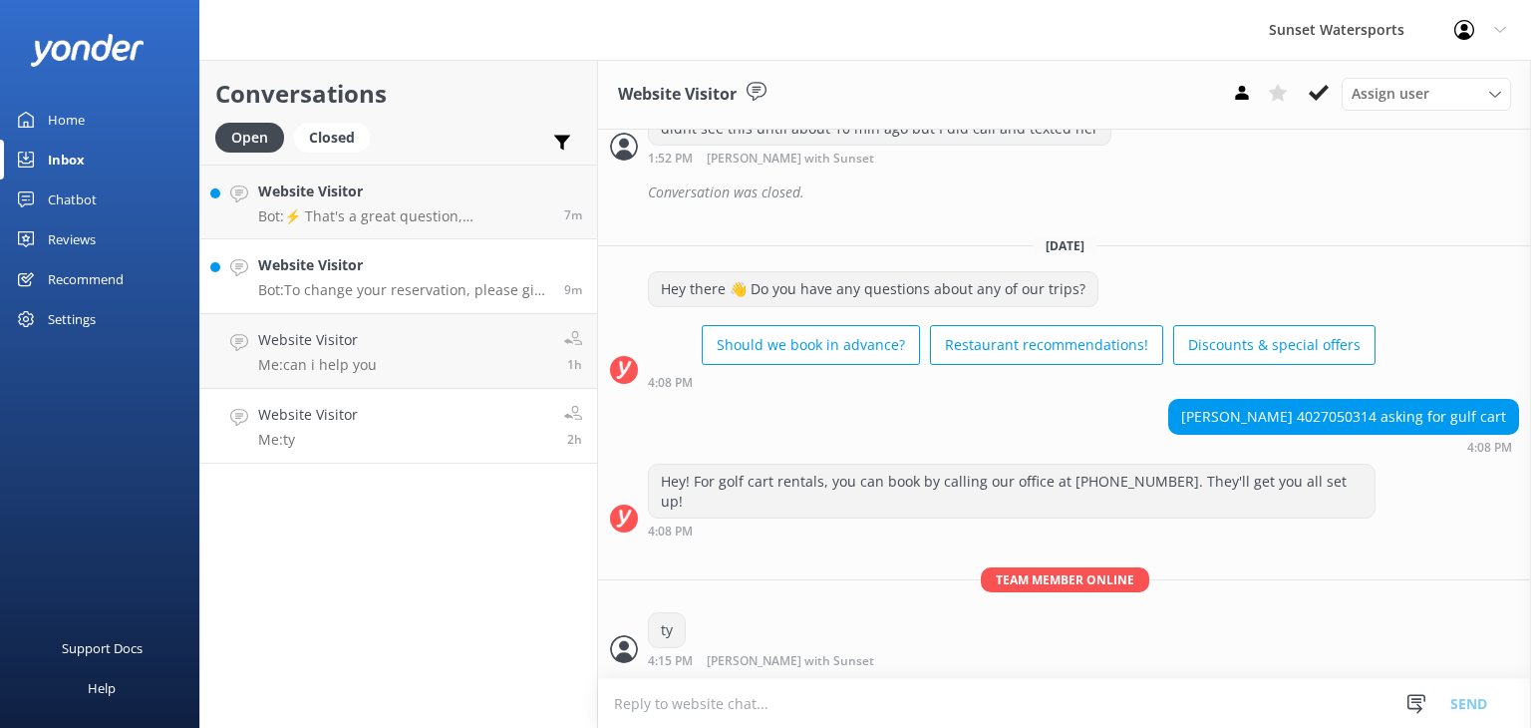
click at [420, 283] on p "Bot: To change your reservation, please give our office a call at [PHONE_NUMBER…" at bounding box center [403, 290] width 291 height 18
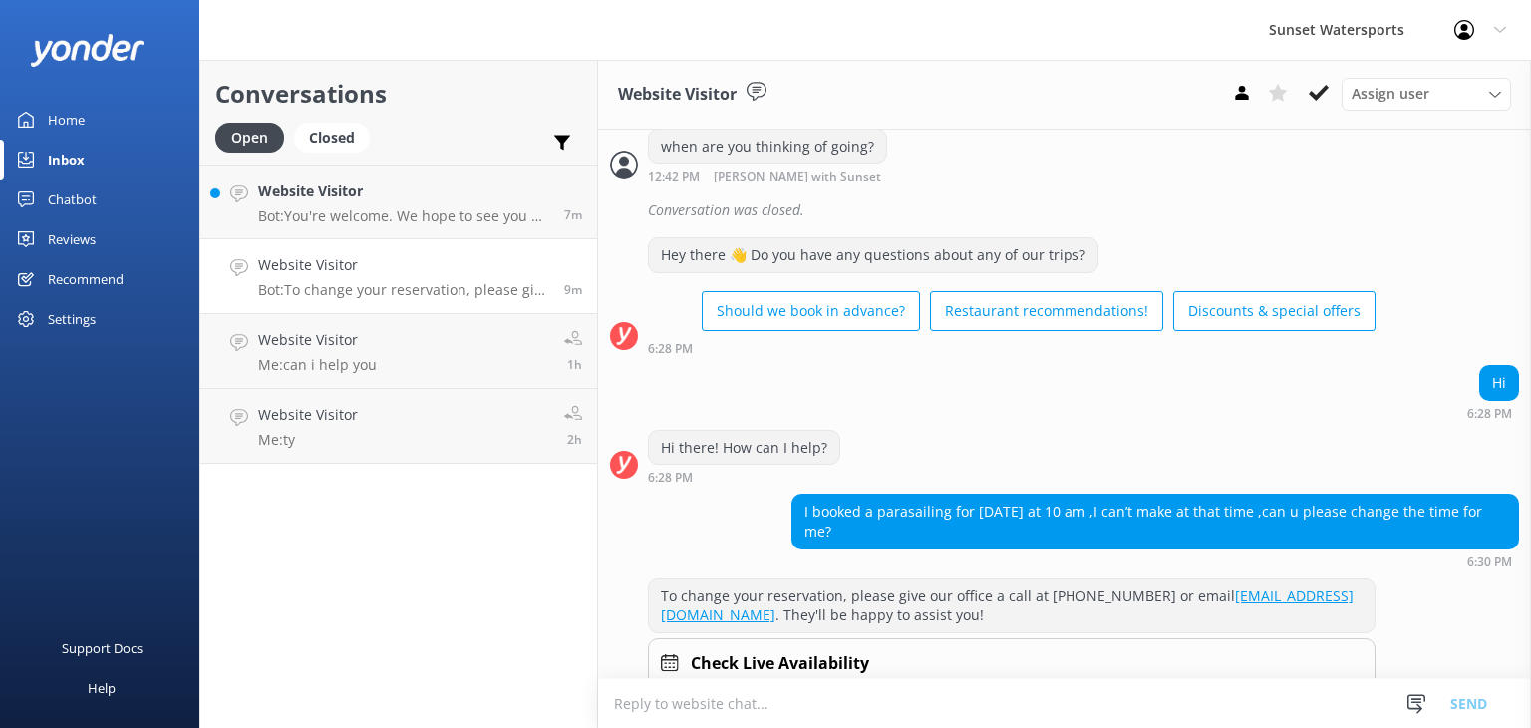
scroll to position [805, 0]
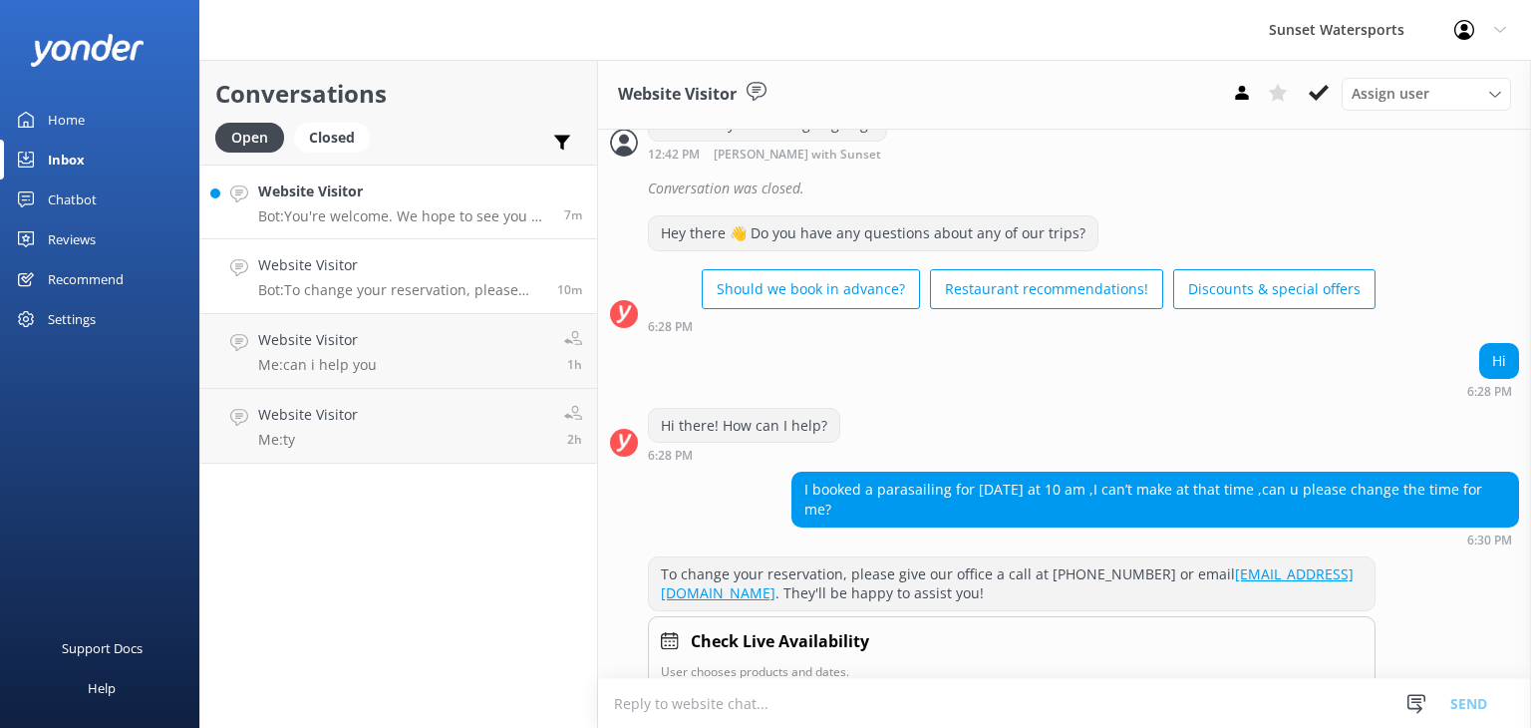
click at [399, 212] on p "Bot: You're welcome. We hope to see you at [GEOGRAPHIC_DATA] soon!" at bounding box center [403, 216] width 291 height 18
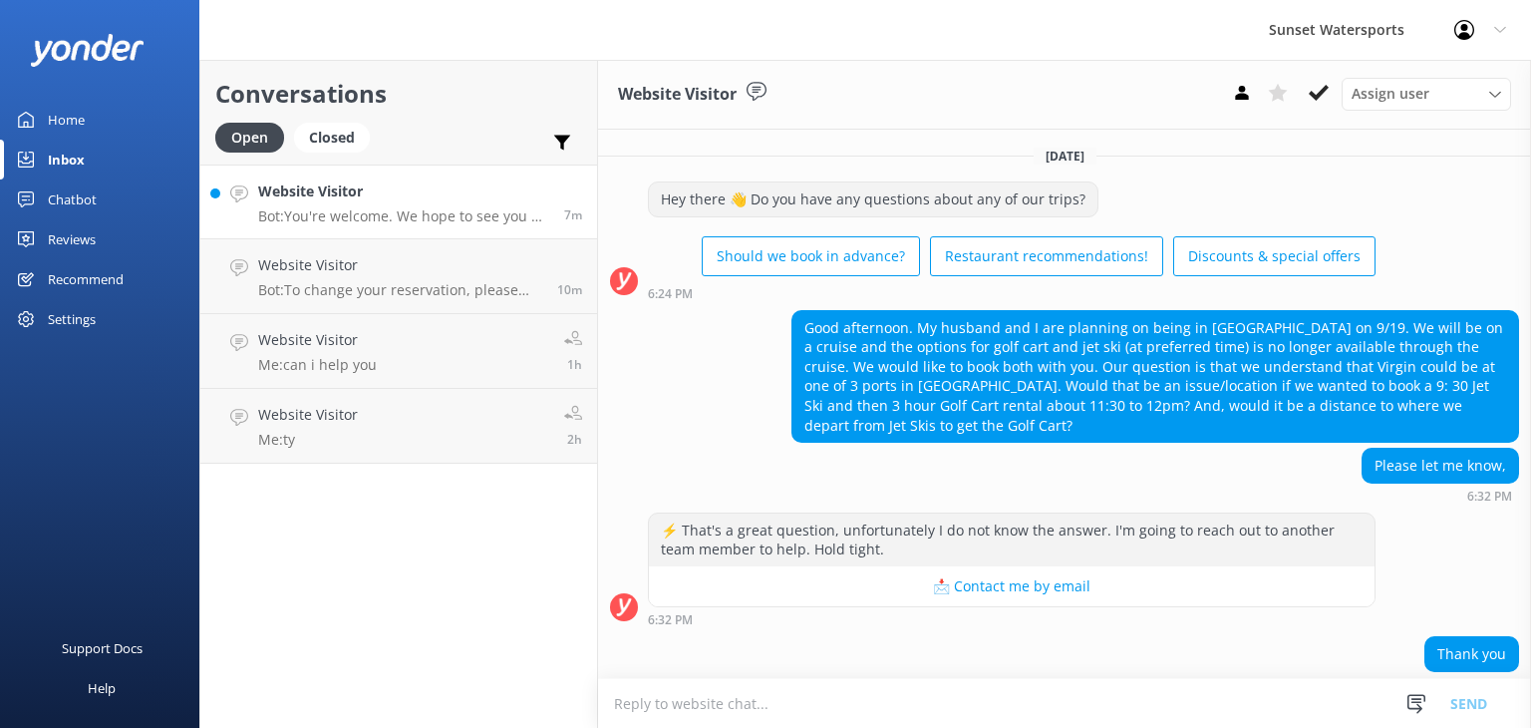
scroll to position [84, 0]
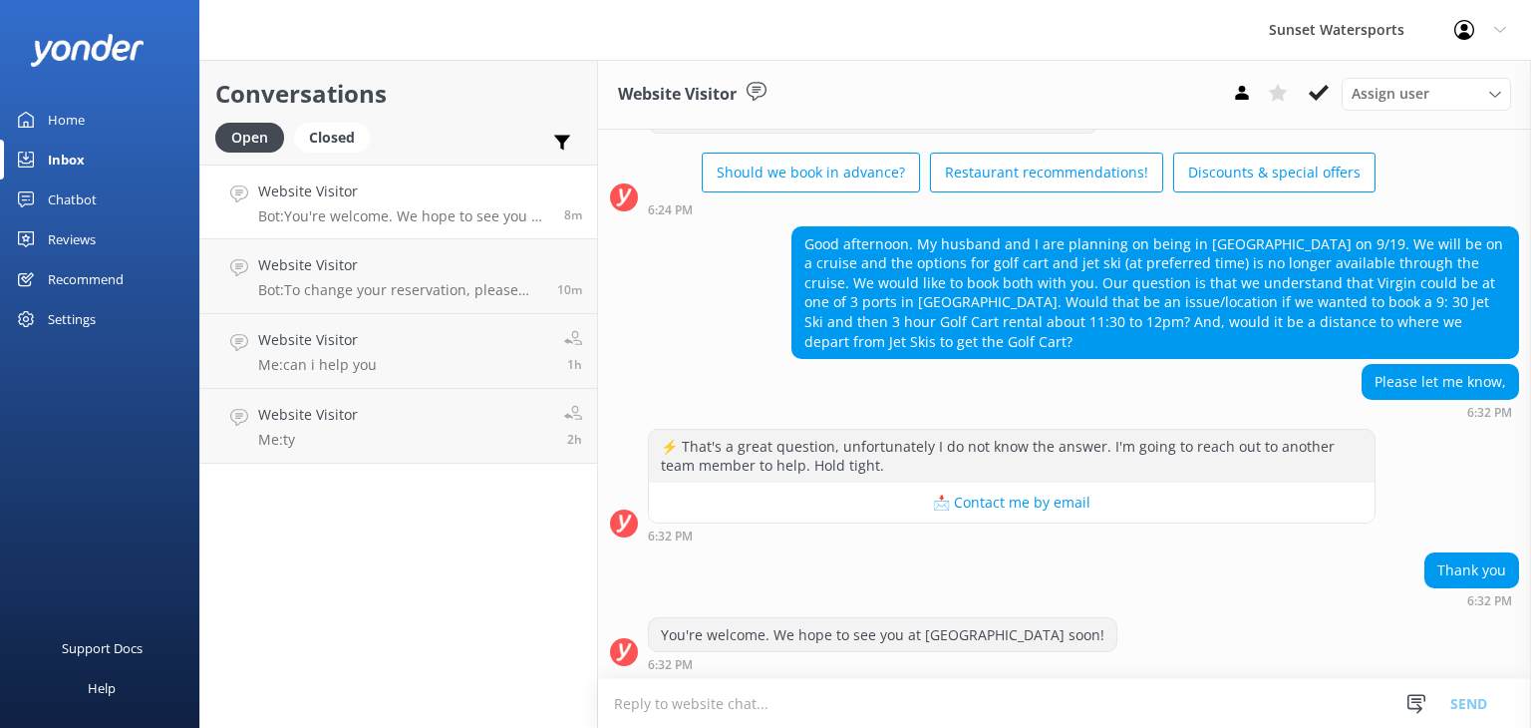
click at [449, 205] on div "Website Visitor Bot: You're welcome. We hope to see you at [GEOGRAPHIC_DATA] so…" at bounding box center [403, 201] width 291 height 43
click at [837, 720] on textarea at bounding box center [1064, 703] width 933 height 49
type textarea "can I help you"
click at [1476, 701] on button "Send" at bounding box center [1469, 703] width 75 height 50
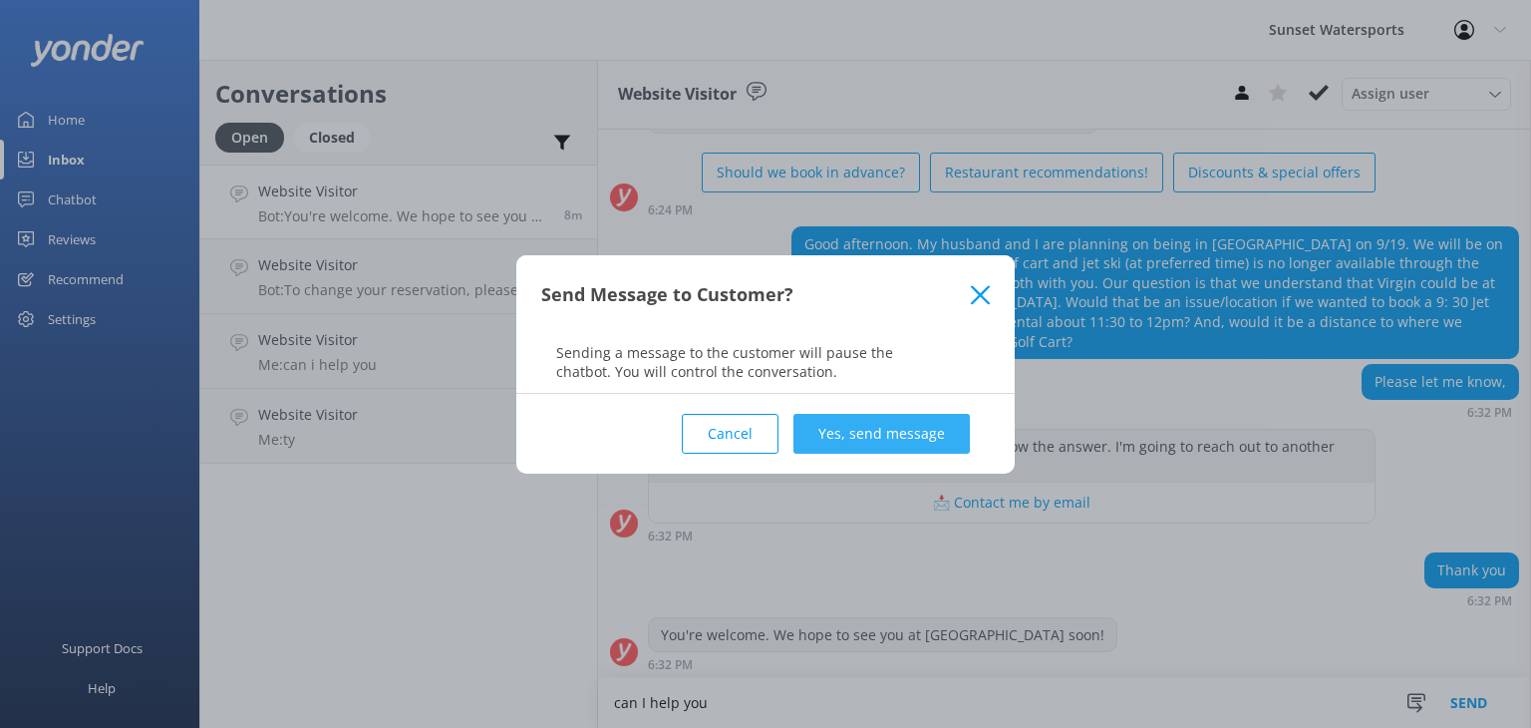
click at [845, 438] on button "Yes, send message" at bounding box center [882, 434] width 176 height 40
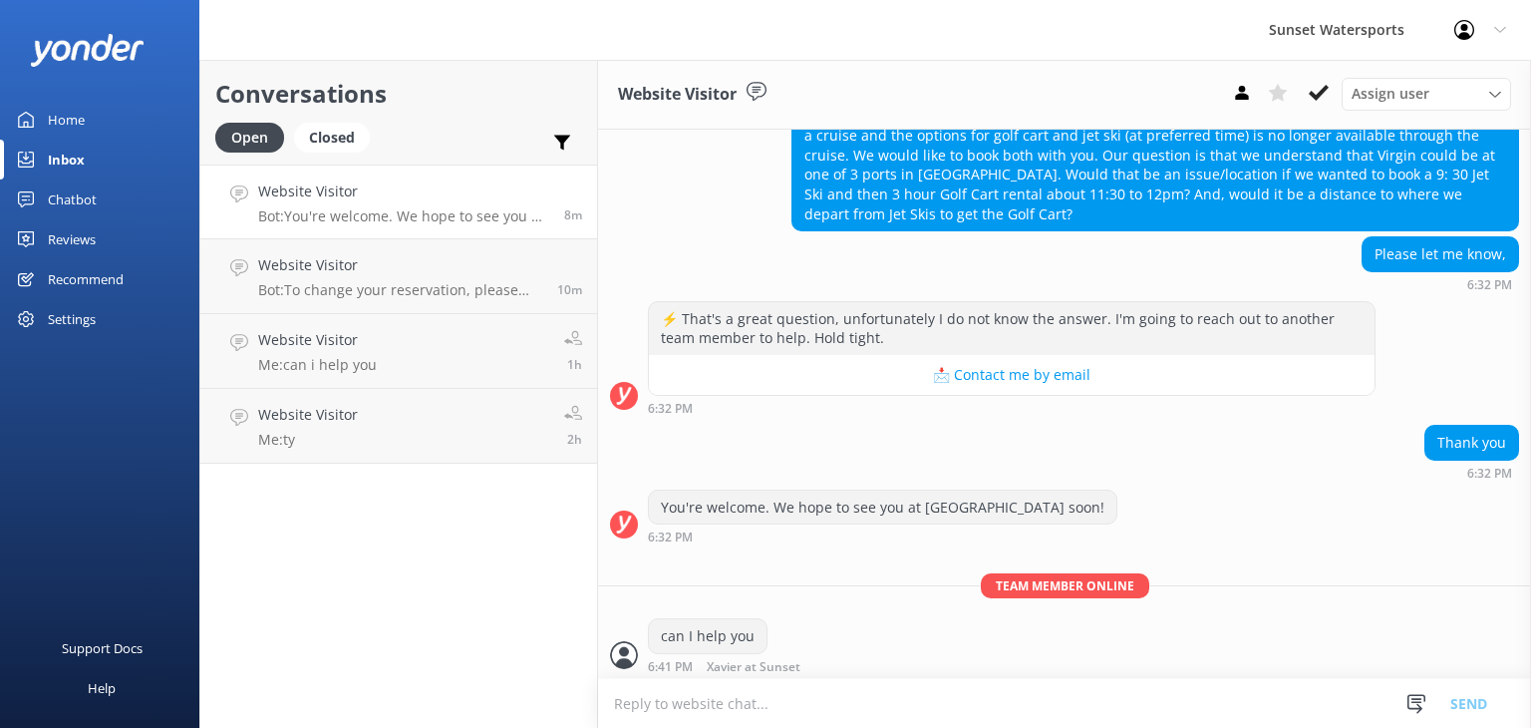
scroll to position [213, 0]
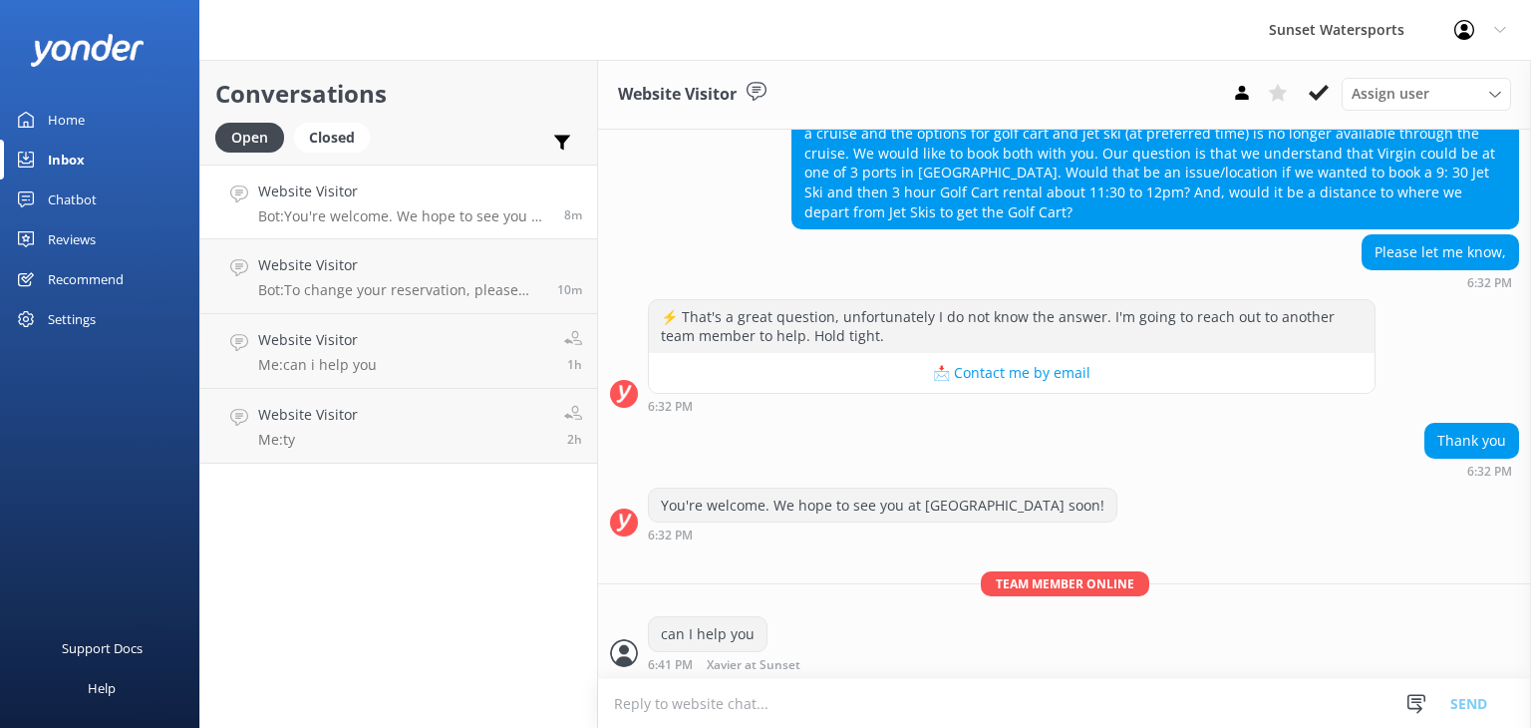
click at [680, 707] on textarea at bounding box center [1064, 703] width 933 height 49
type textarea "y"
type textarea "yes you guys might want to rent if 6 hours so you can use it to get to the jet …"
click at [1480, 687] on button "Send" at bounding box center [1469, 703] width 75 height 50
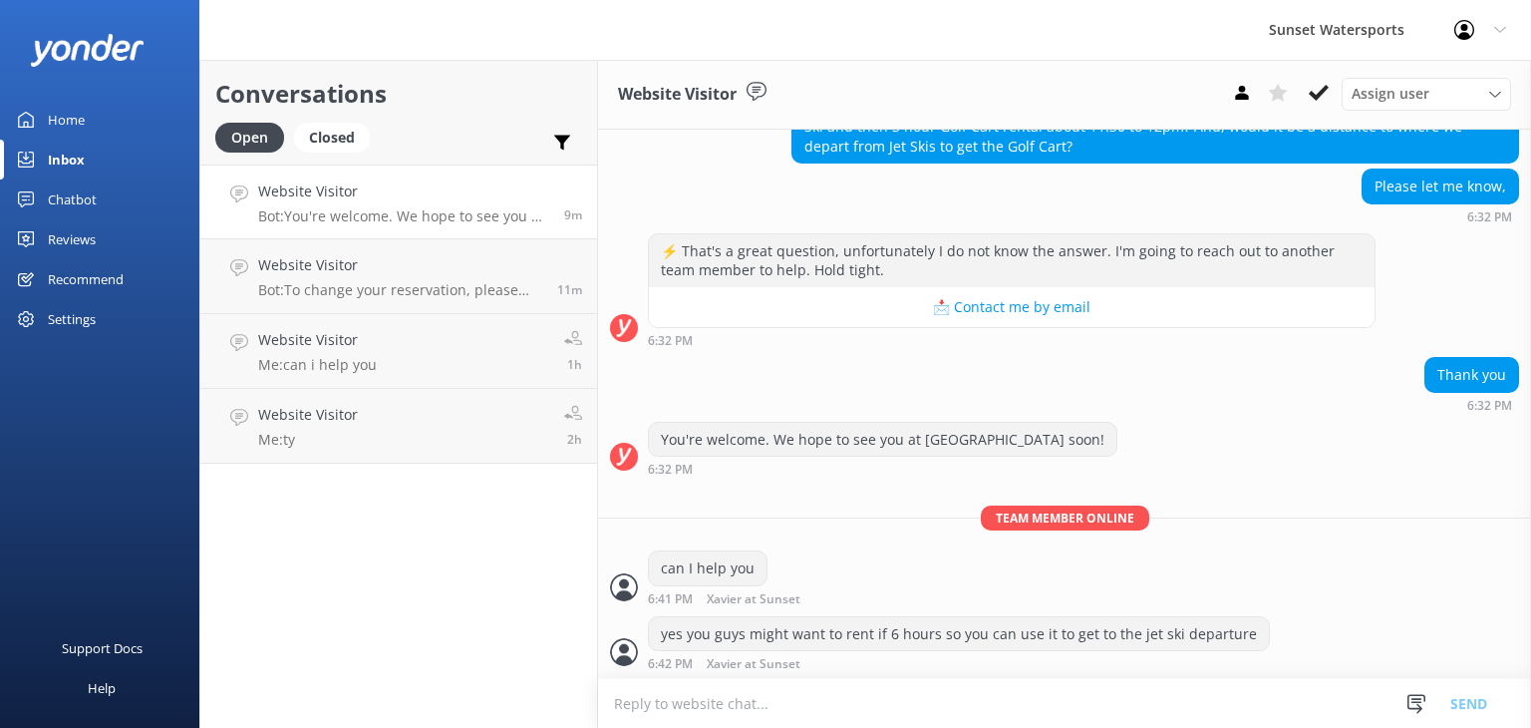
click at [865, 706] on textarea at bounding box center [1064, 703] width 933 height 49
type textarea "its only 30 dollars more"
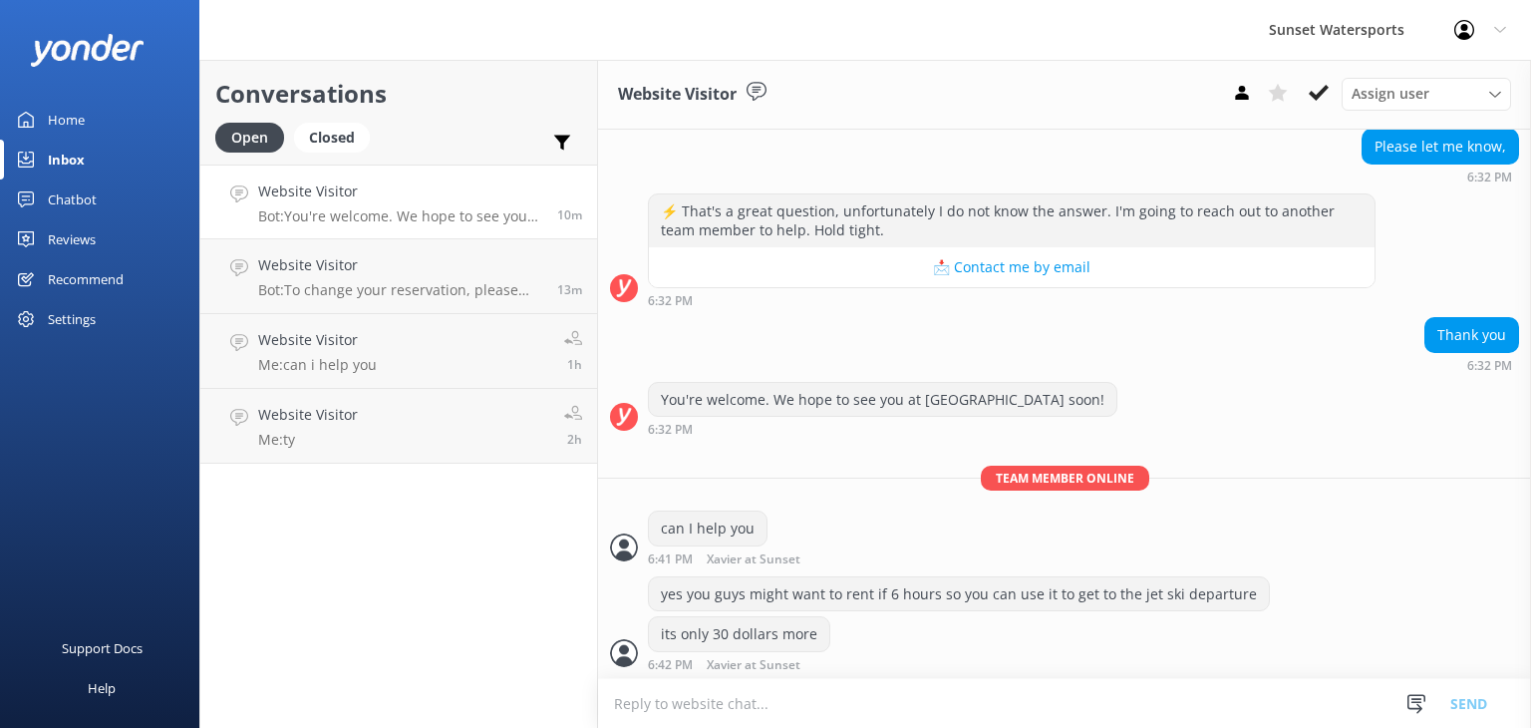
click at [747, 710] on textarea at bounding box center [1064, 703] width 933 height 49
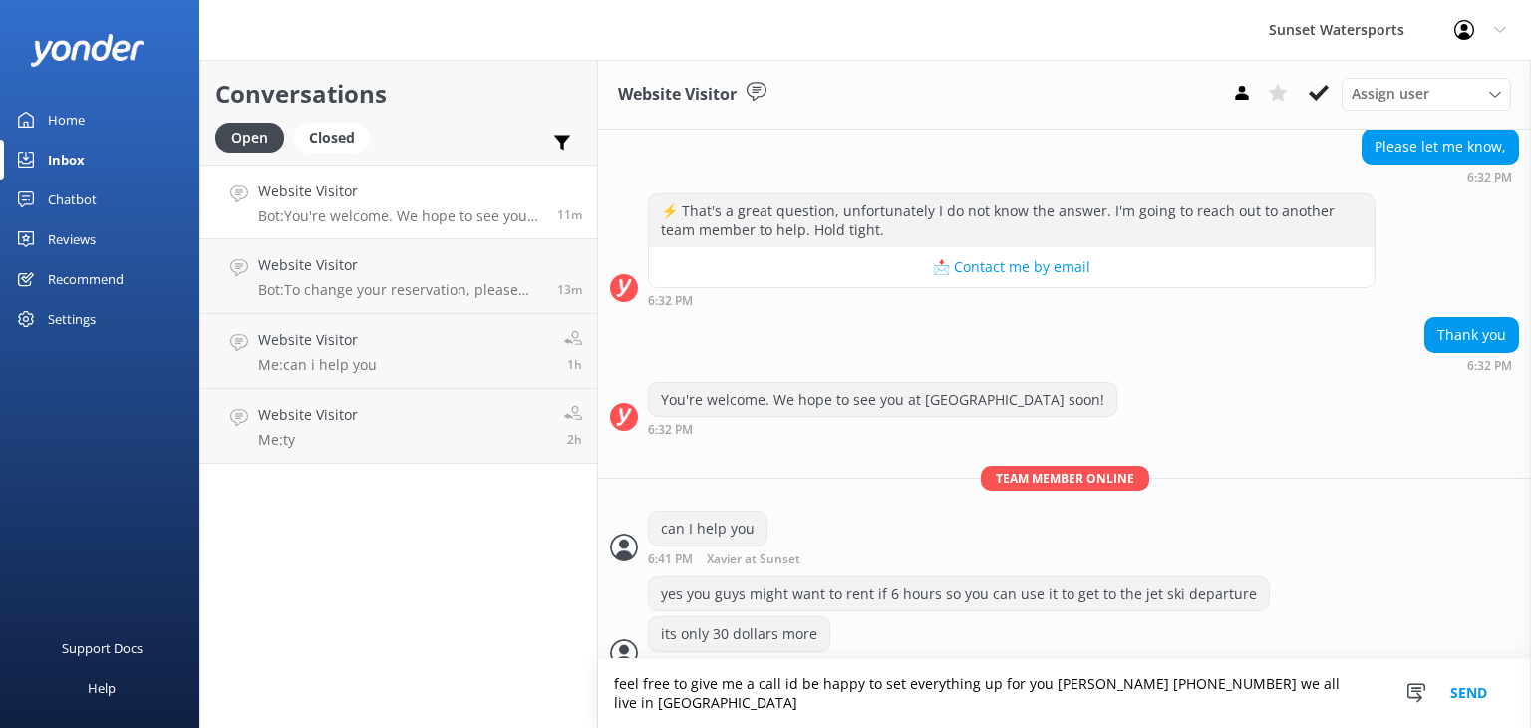
type textarea "feel free to give me a call id be happy to set everything up for you [PERSON_NA…"
click at [1473, 695] on button "Send" at bounding box center [1469, 693] width 75 height 69
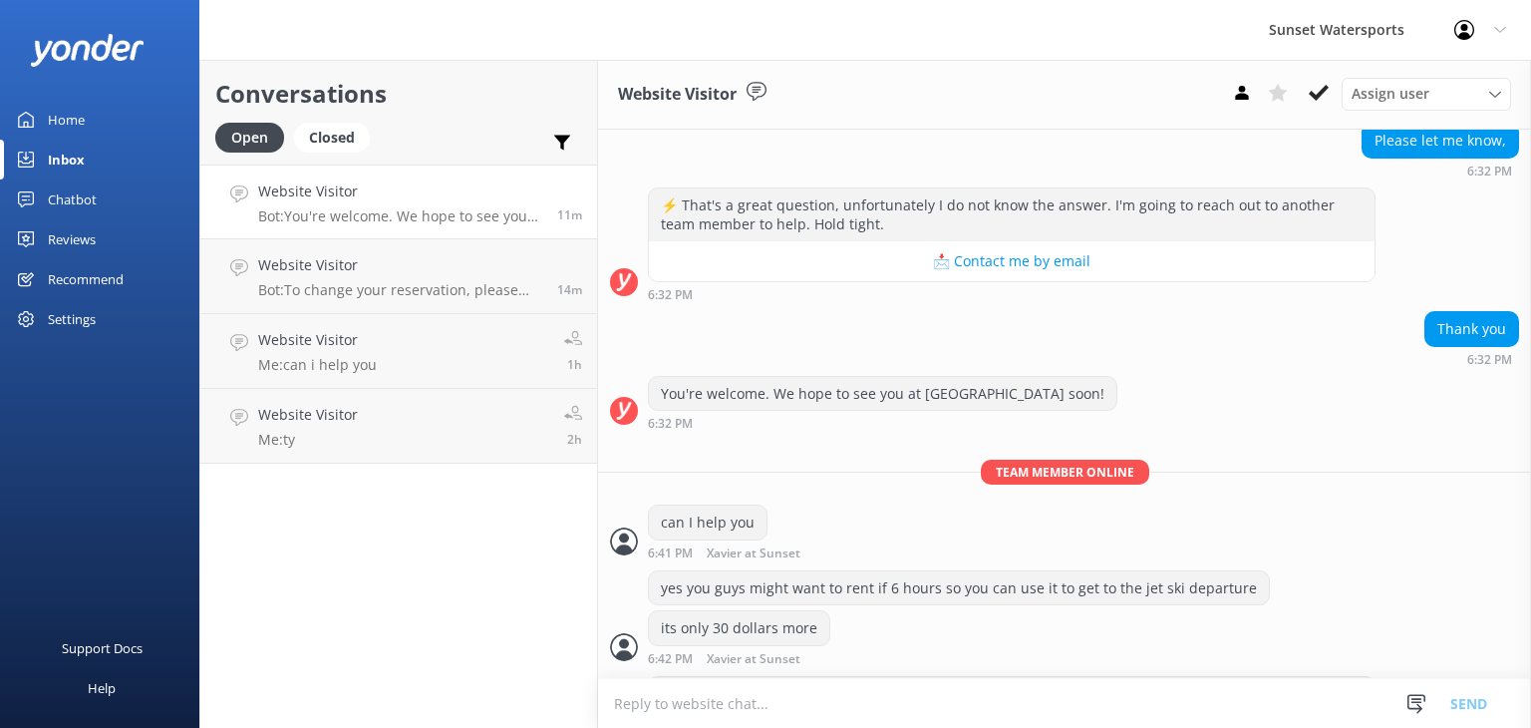
scroll to position [403, 0]
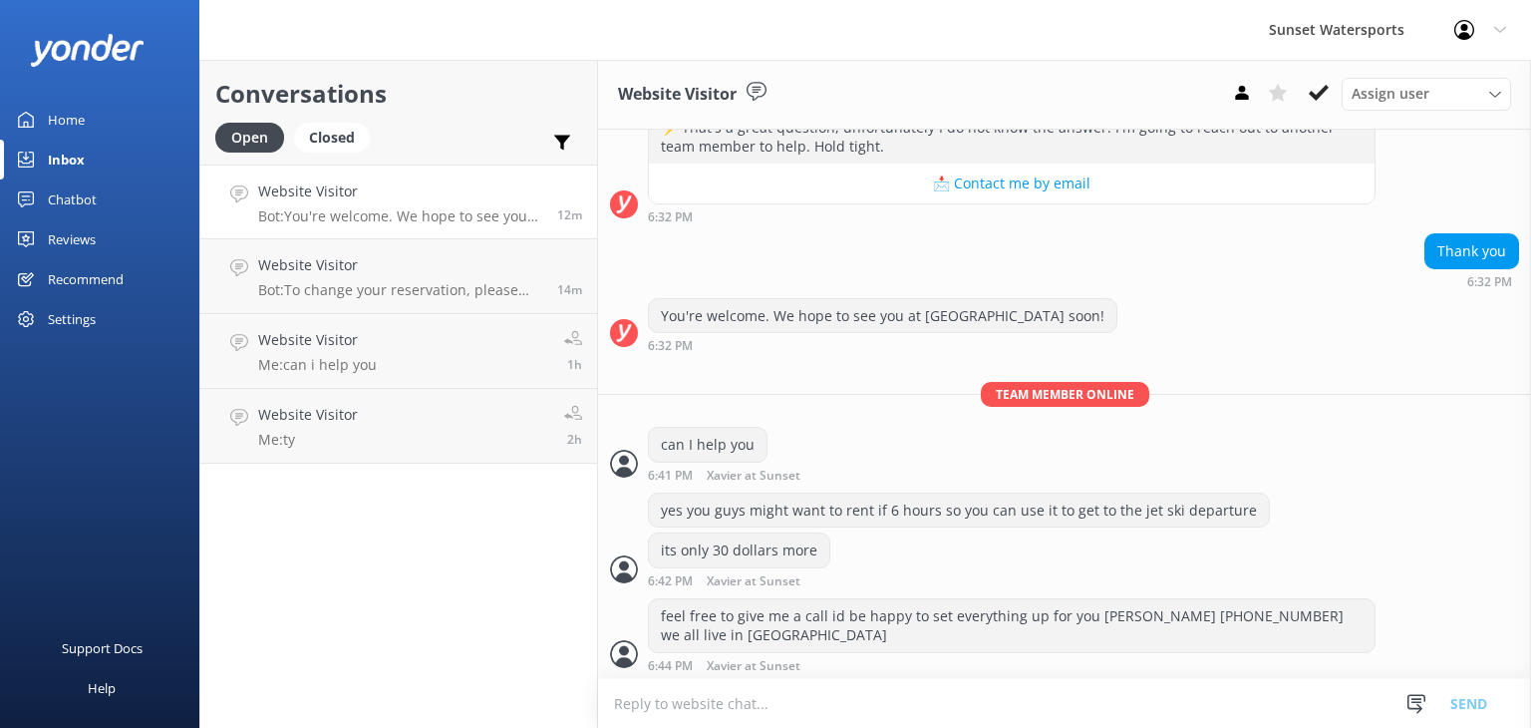
click at [821, 711] on textarea at bounding box center [1064, 703] width 933 height 49
type textarea "or plan best with your itinerary as you guys just have a few hours in port"
click at [1479, 717] on button "Send" at bounding box center [1469, 703] width 75 height 50
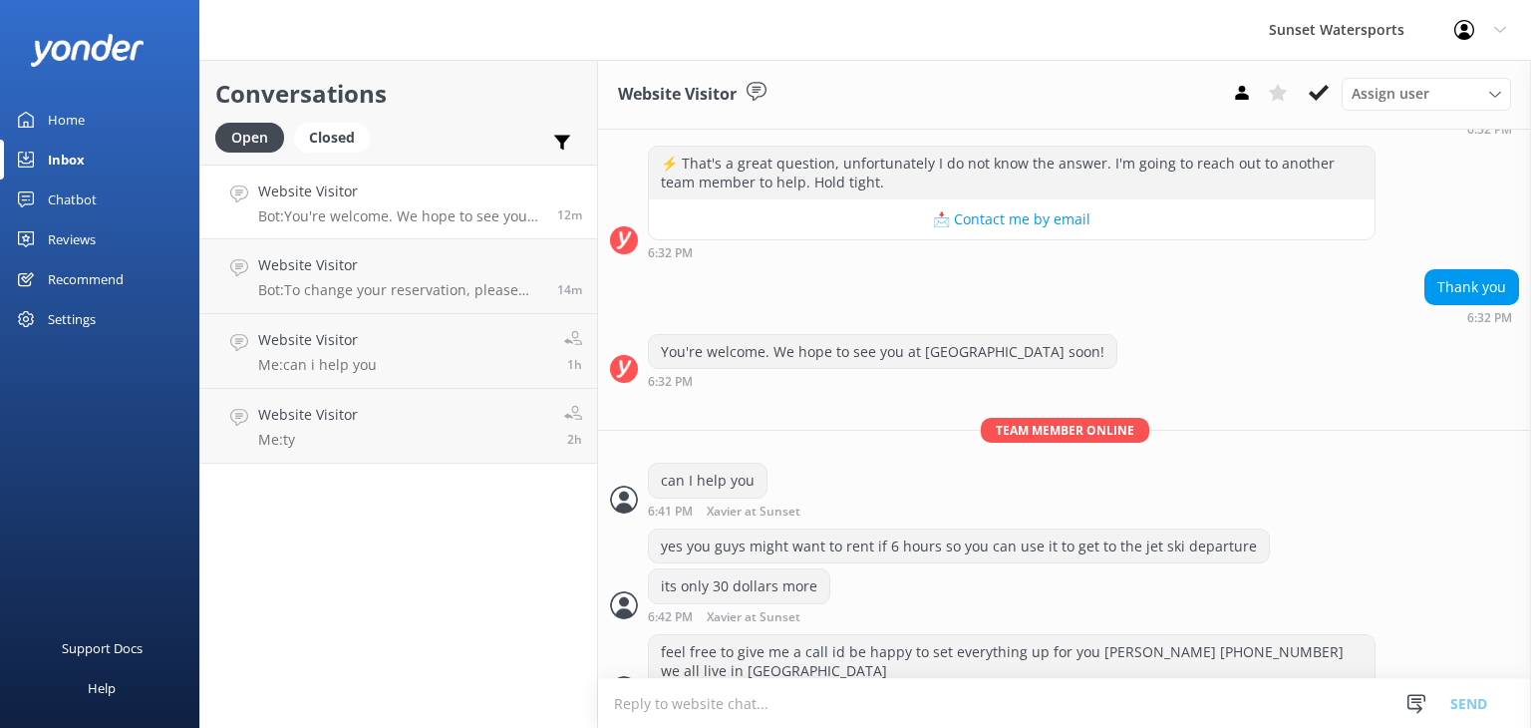
scroll to position [468, 0]
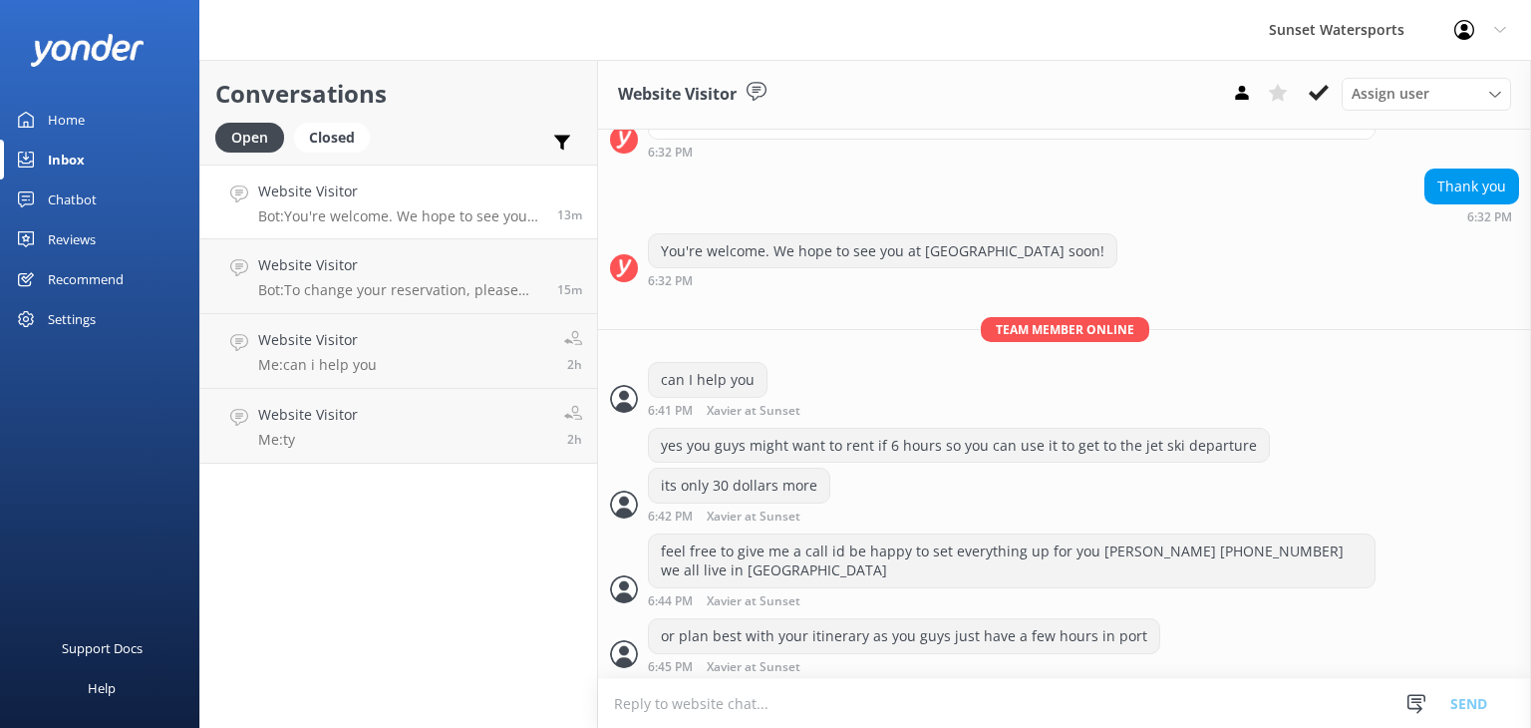
click at [694, 700] on textarea at bounding box center [1064, 703] width 933 height 49
paste textarea "[URL][DOMAIN_NAME]"
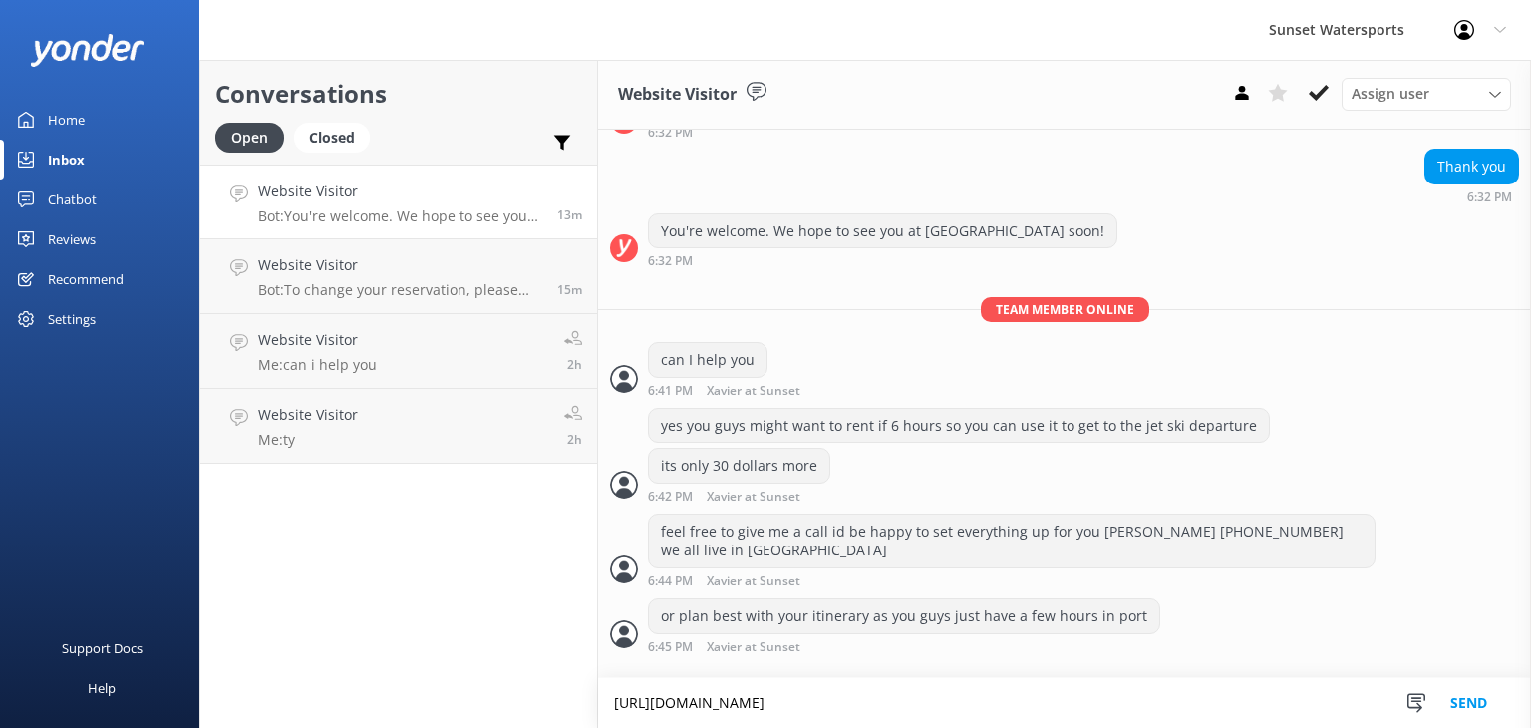
type textarea "[URL][DOMAIN_NAME]"
click at [1448, 689] on button "Send" at bounding box center [1469, 703] width 75 height 50
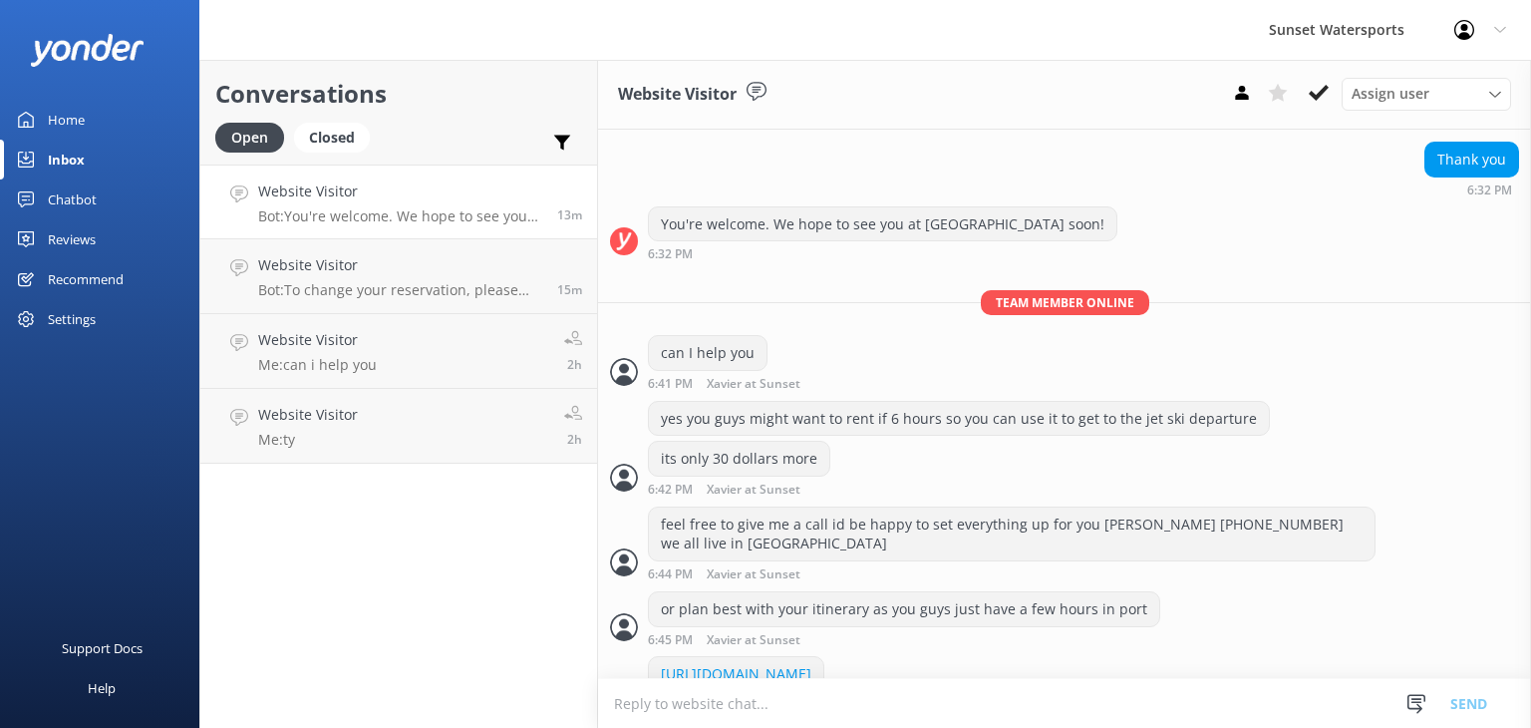
scroll to position [552, 0]
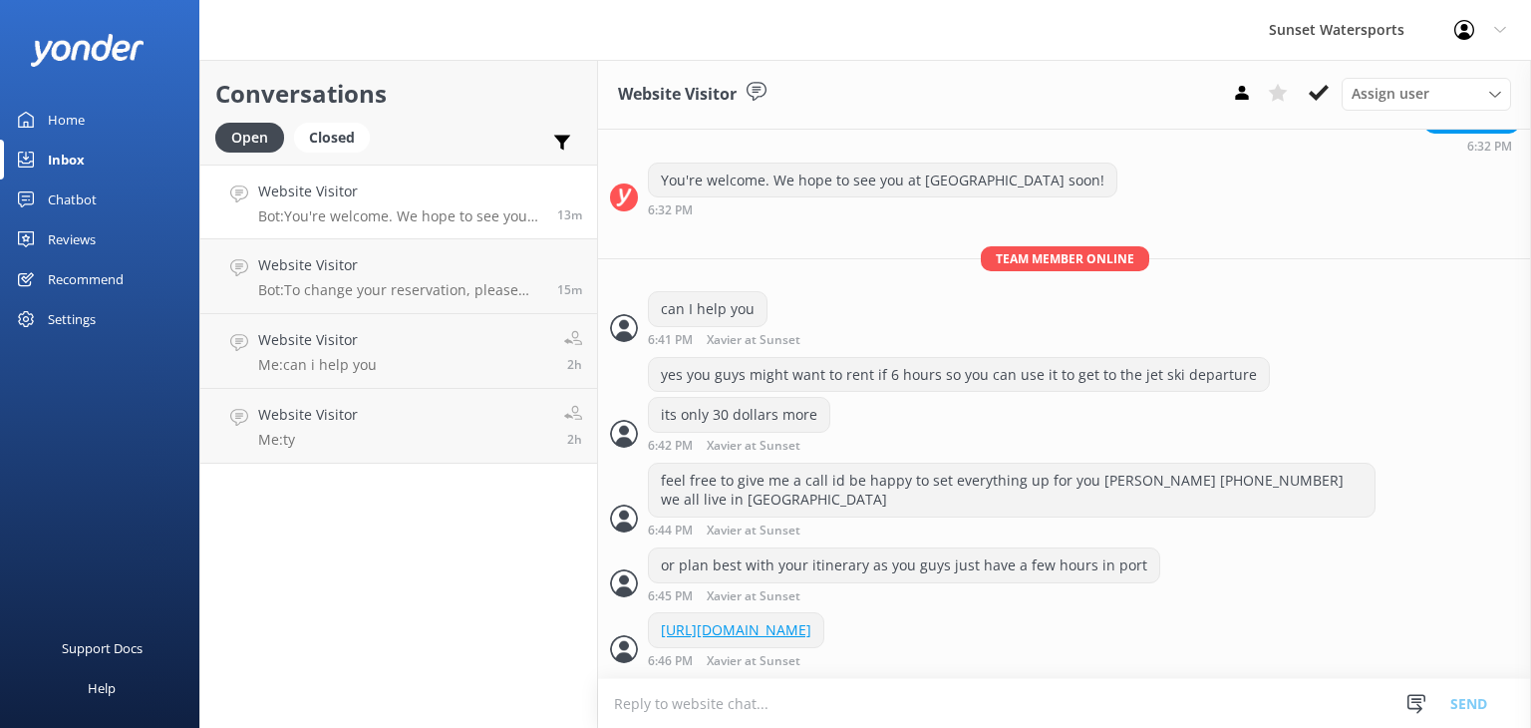
click at [722, 709] on textarea at bounding box center [1064, 703] width 933 height 49
type textarea "you can use that link to reserve your jet ski tour the 930 should be 119 before…"
click at [1473, 703] on button "Send" at bounding box center [1469, 703] width 75 height 50
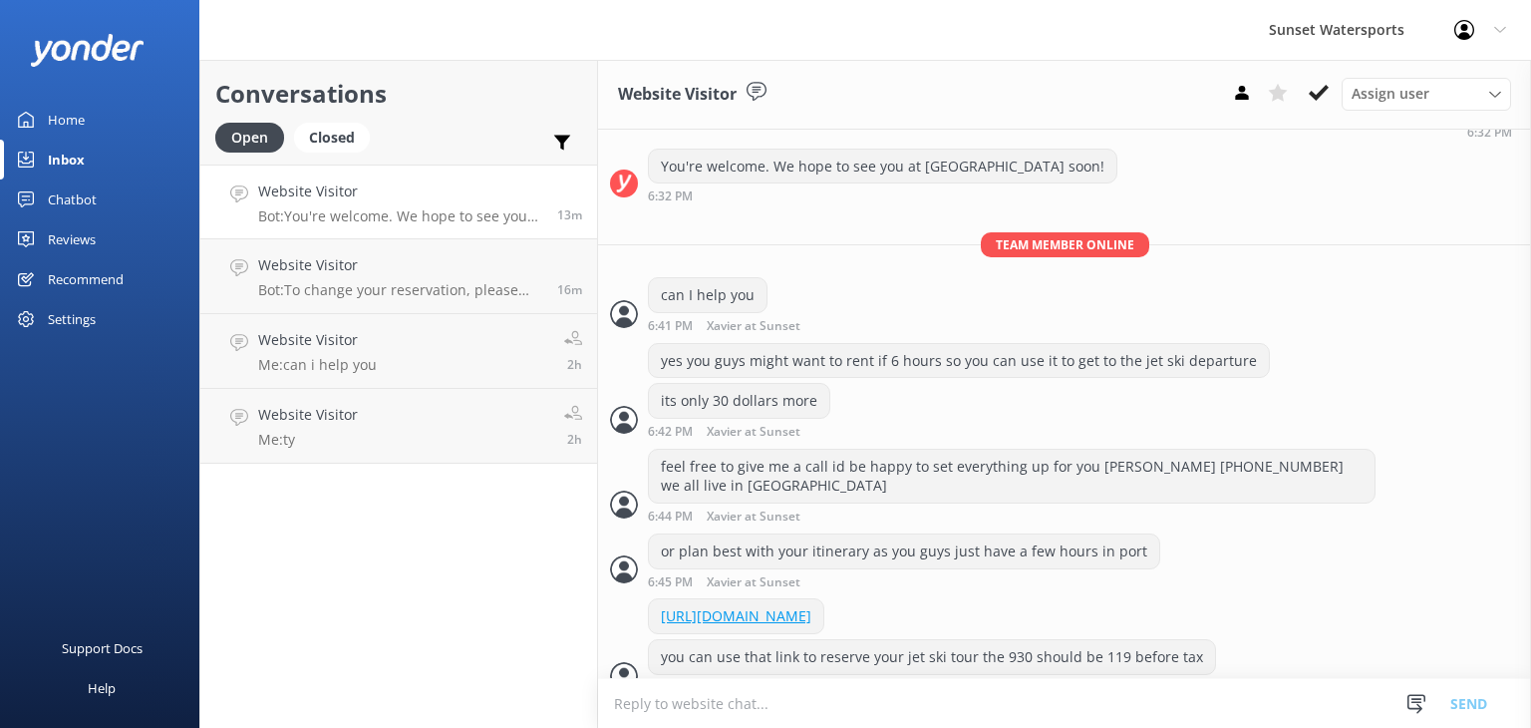
scroll to position [592, 0]
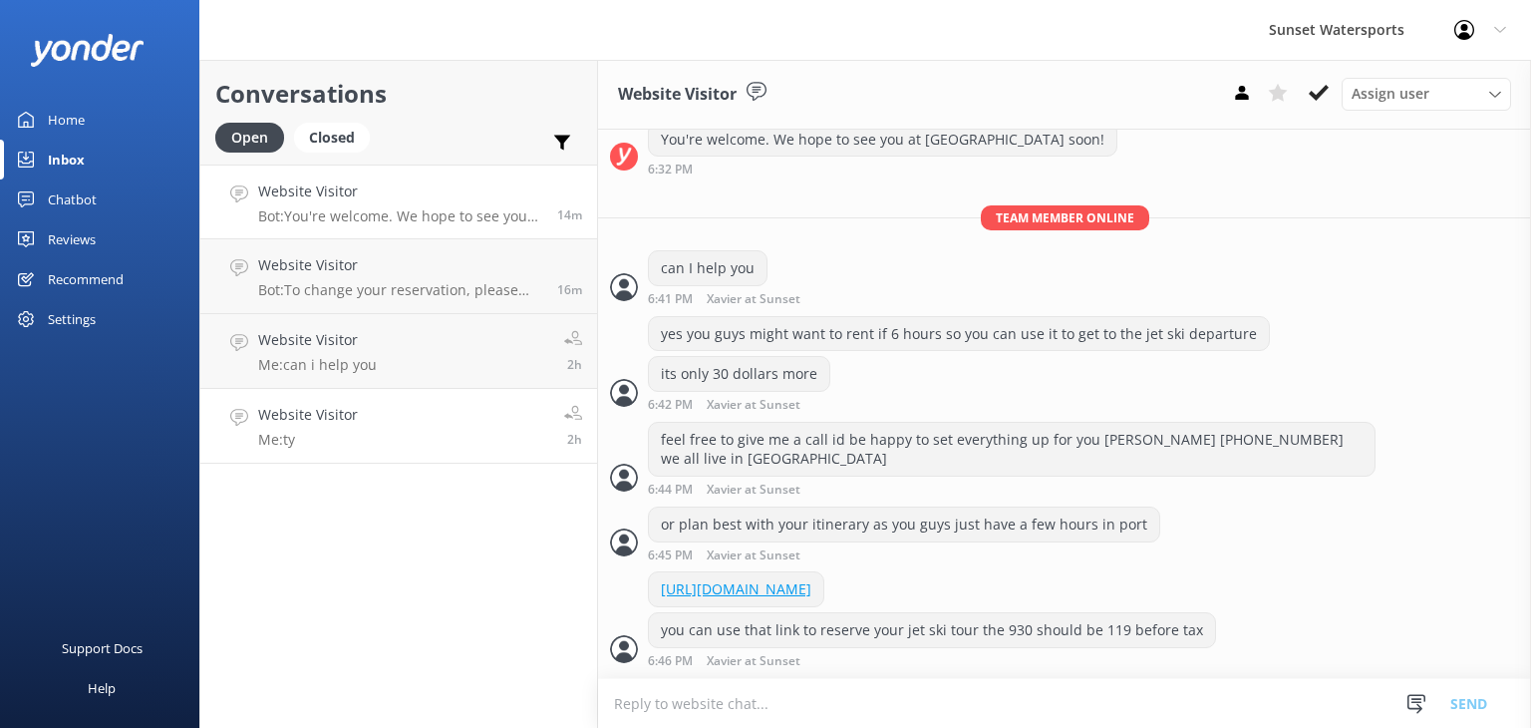
click at [436, 433] on link "Website Visitor Me: ty 2h" at bounding box center [398, 426] width 397 height 75
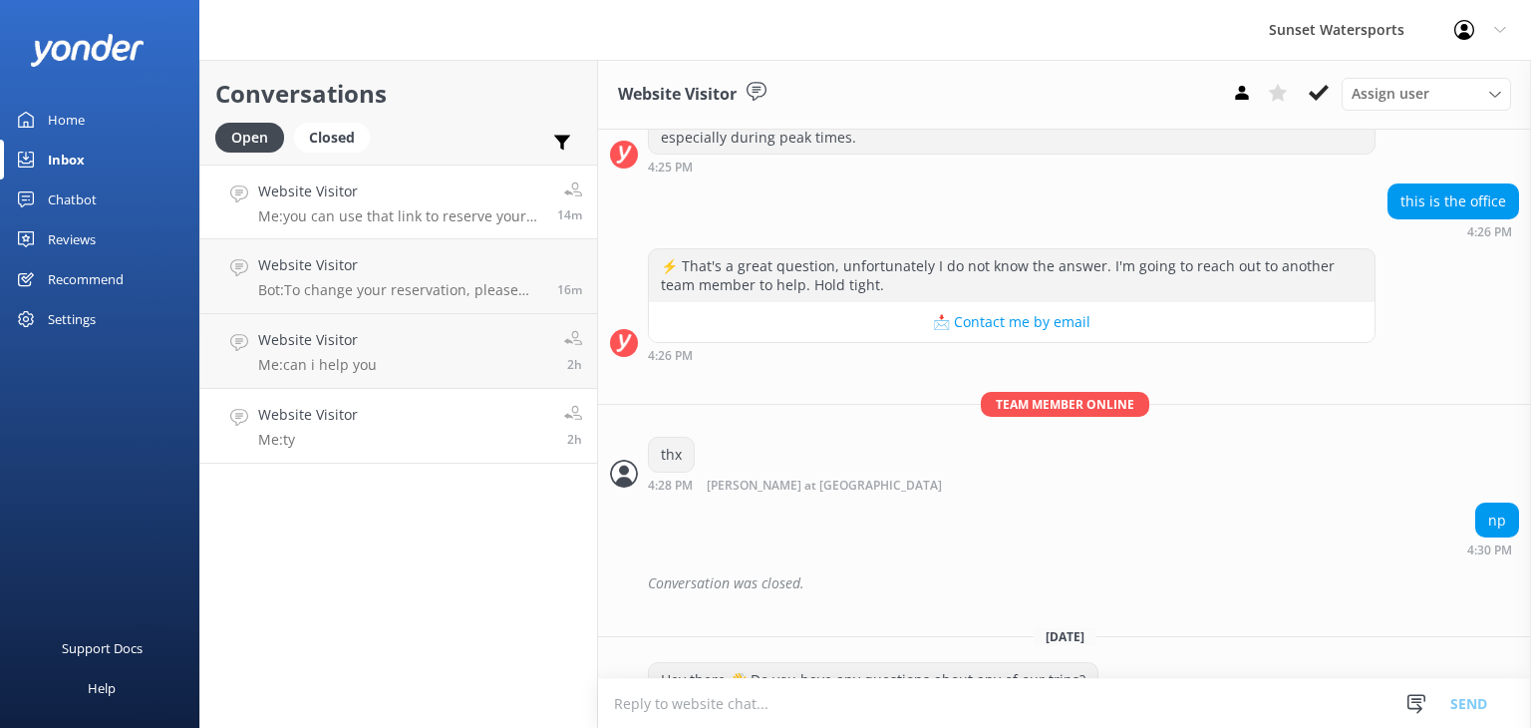
scroll to position [30834, 0]
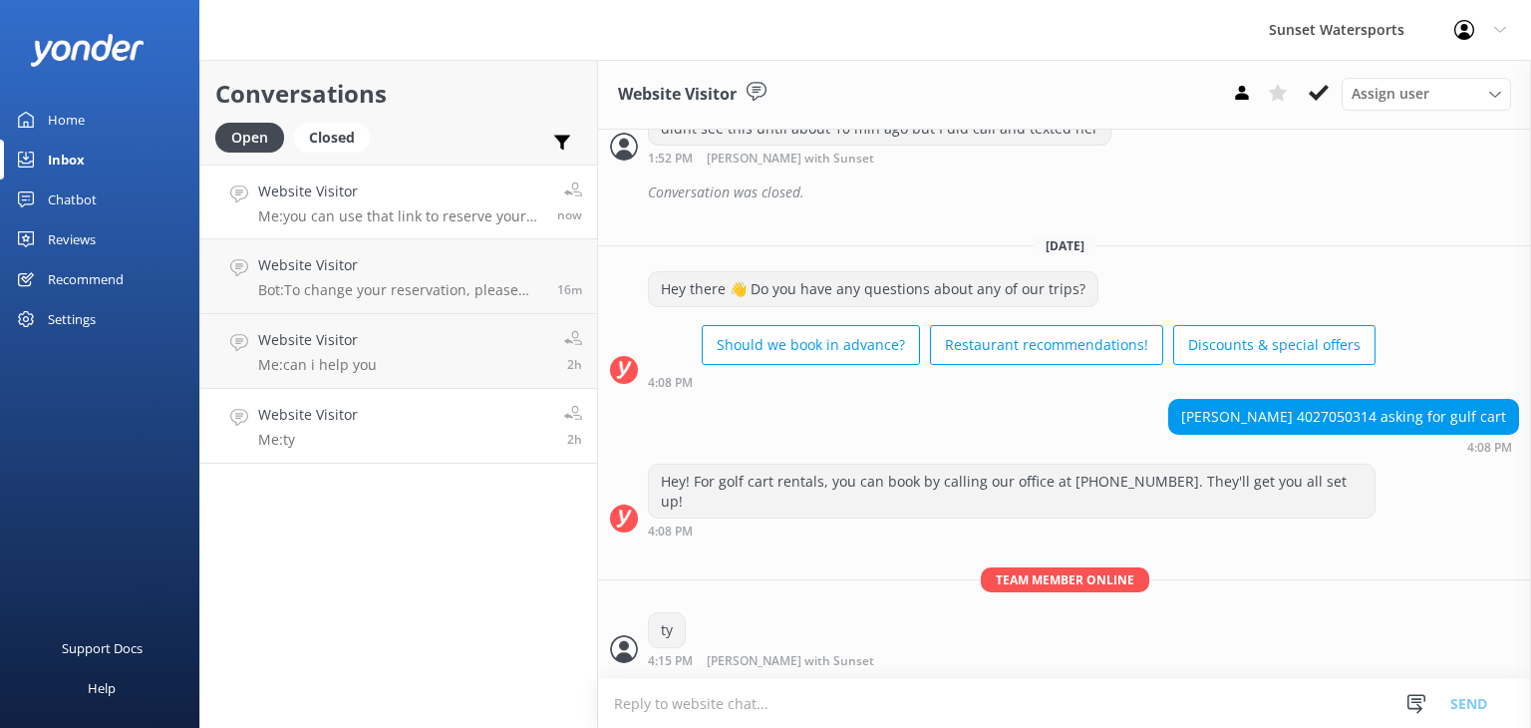
click at [463, 211] on p "Me: you can use that link to reserve your jet ski tour the 930 should be 119 be…" at bounding box center [400, 216] width 284 height 18
